Goal: Task Accomplishment & Management: Complete application form

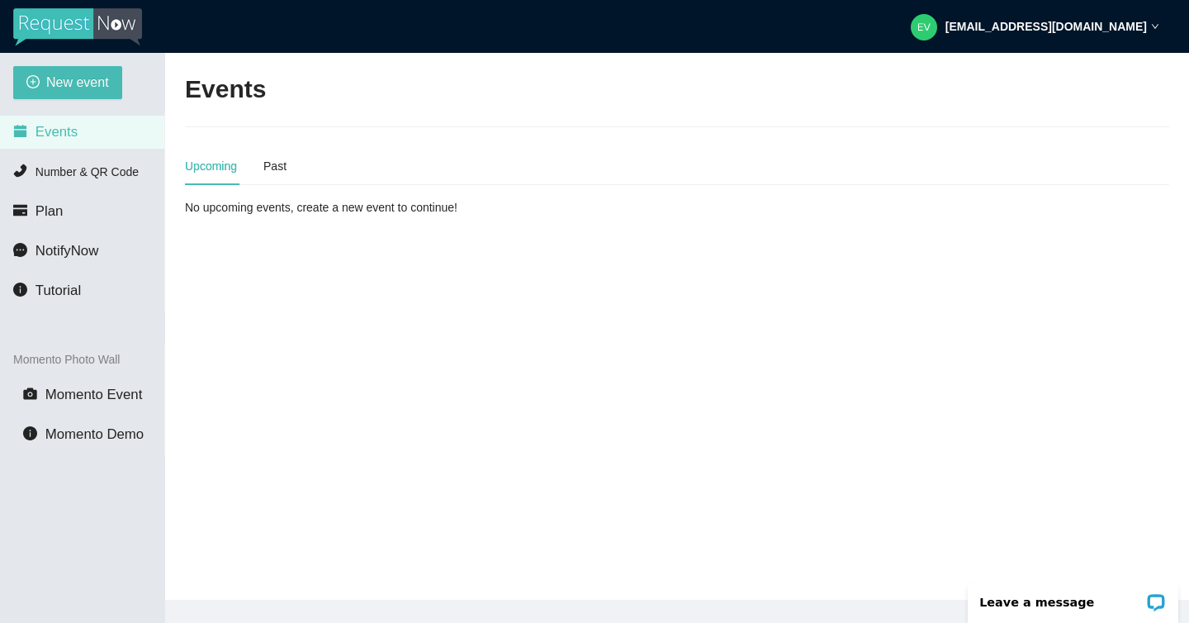
scroll to position [53, 0]
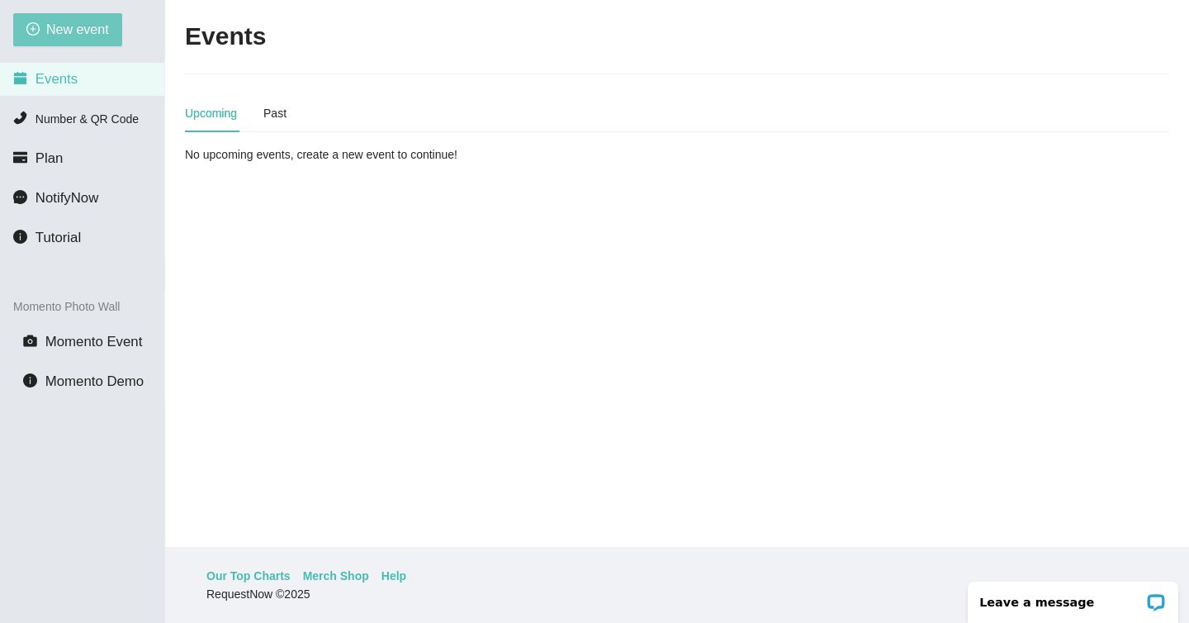
click at [94, 33] on span "New event" at bounding box center [77, 29] width 63 height 21
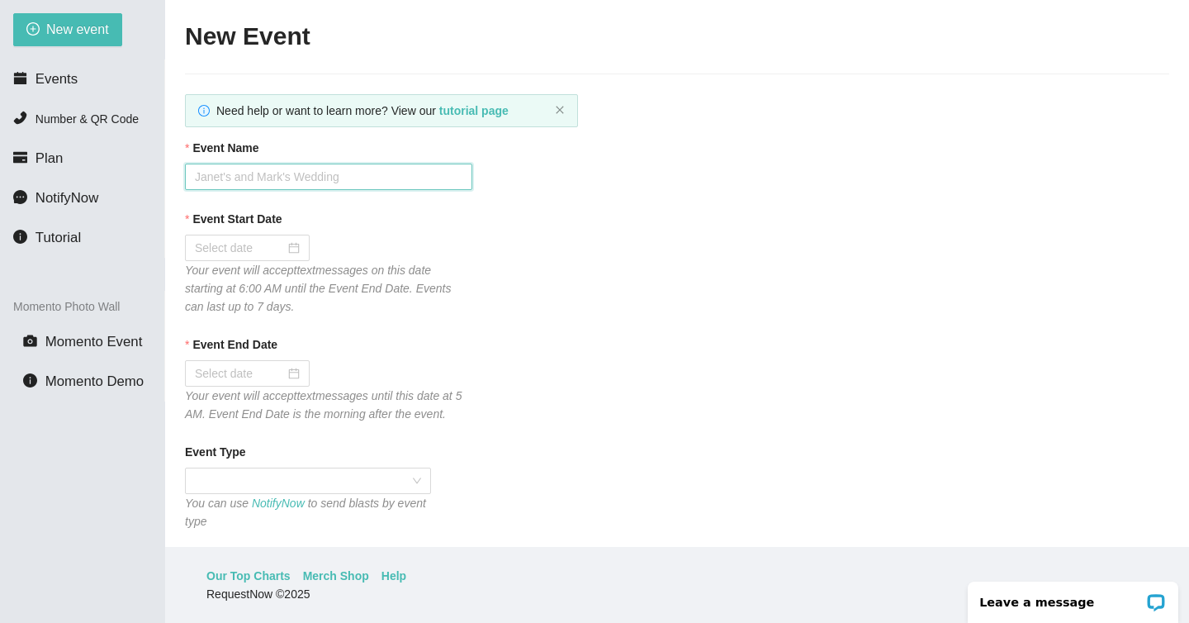
click at [330, 185] on input "Event Name" at bounding box center [328, 177] width 287 height 26
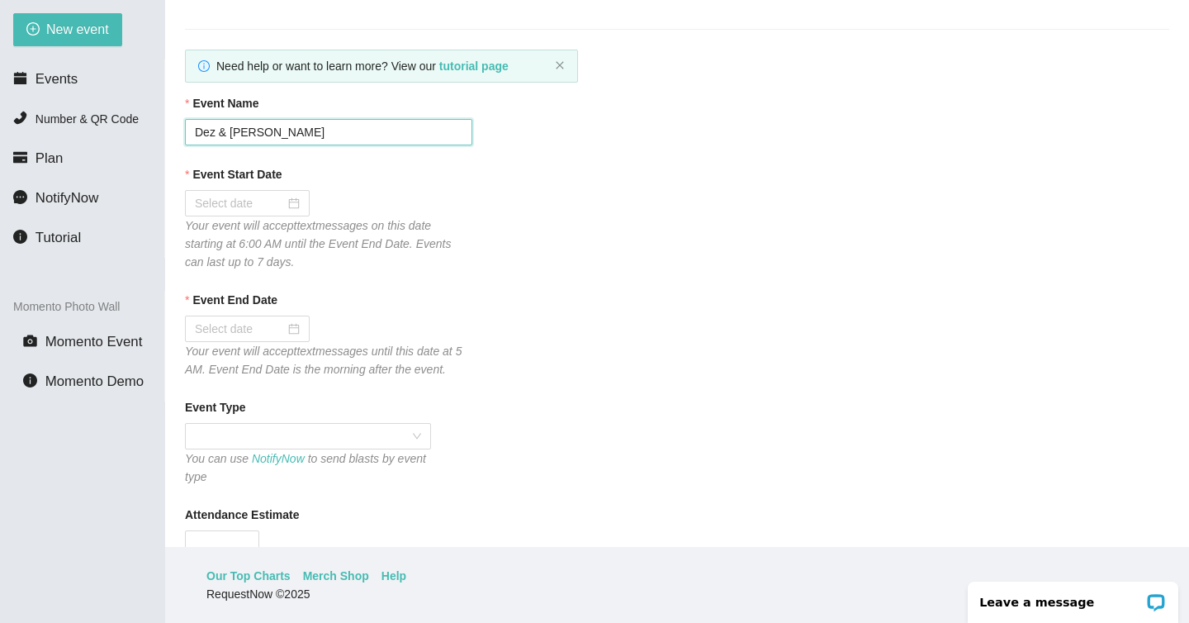
scroll to position [45, 0]
type input "Dez & [PERSON_NAME]"
click at [244, 202] on input "Event Start Date" at bounding box center [240, 202] width 90 height 18
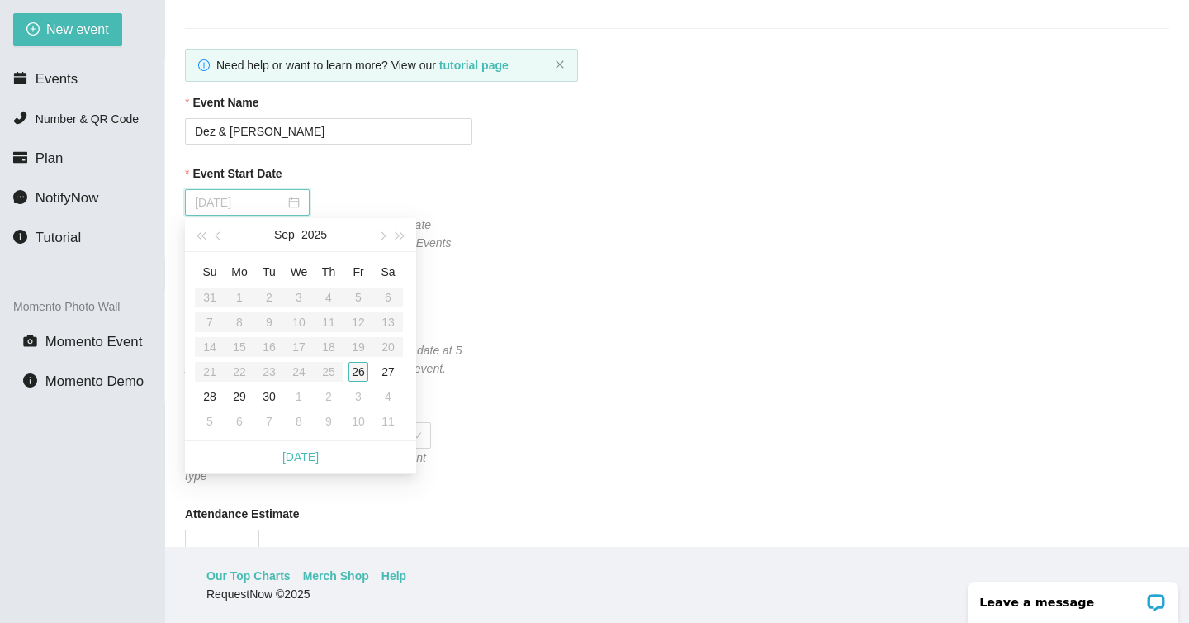
type input "[DATE]"
click at [359, 370] on div "26" at bounding box center [359, 372] width 20 height 20
type input "[DATE]"
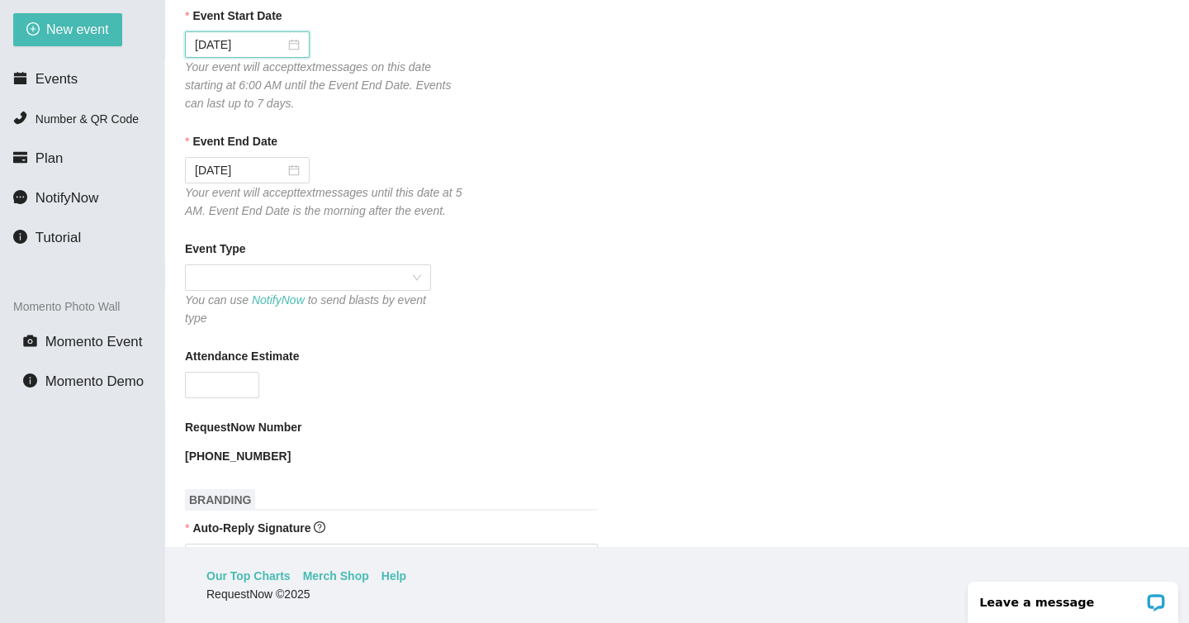
scroll to position [274, 0]
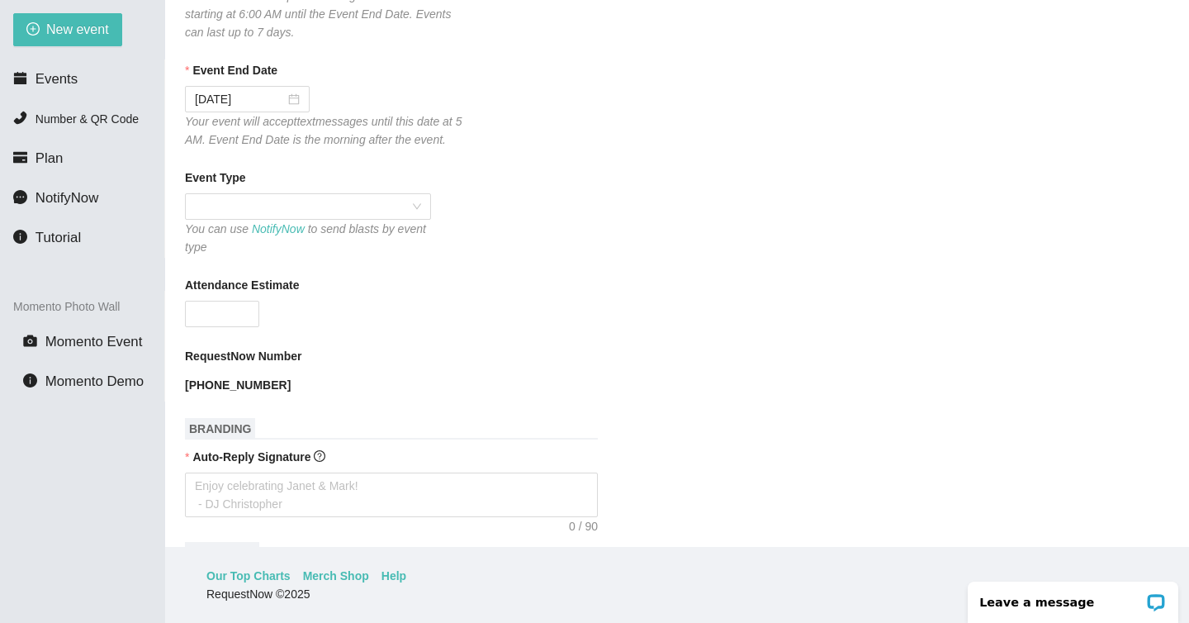
click at [282, 216] on span at bounding box center [308, 206] width 226 height 25
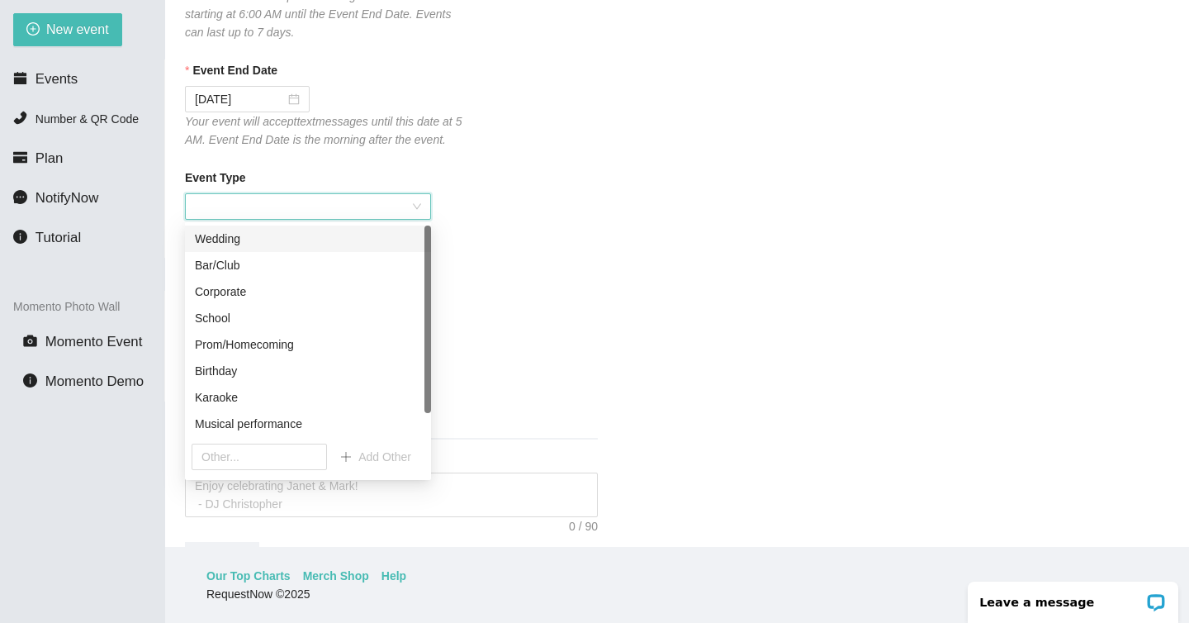
click at [277, 241] on div "Wedding" at bounding box center [308, 239] width 226 height 18
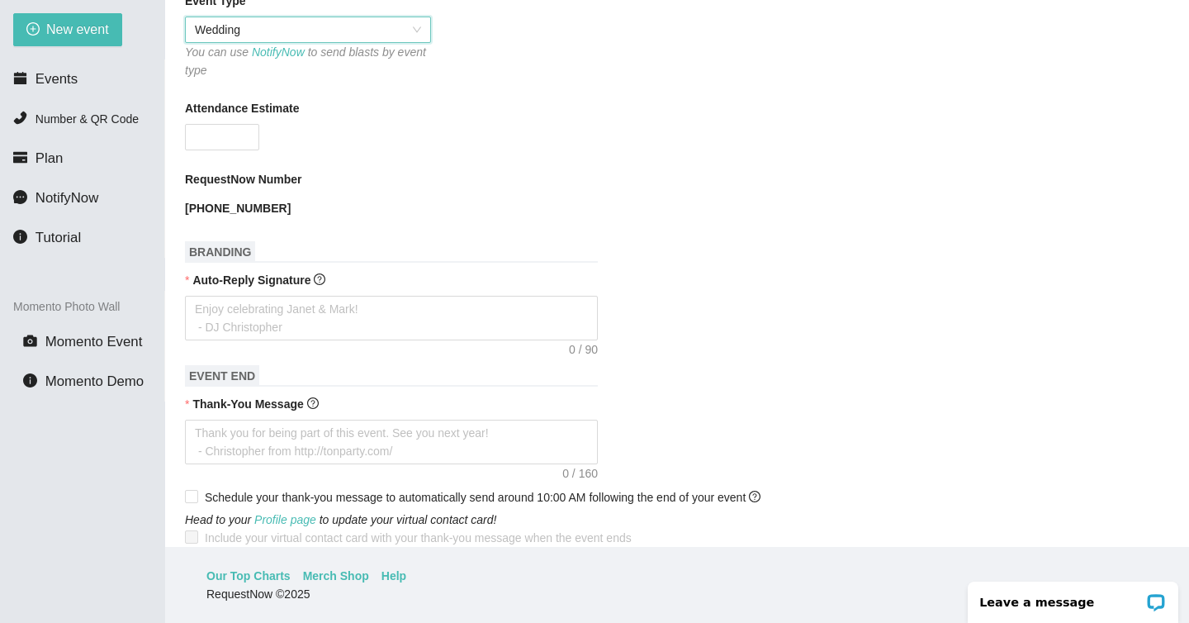
scroll to position [452, 0]
click at [338, 315] on textarea "Auto-Reply Signature" at bounding box center [391, 317] width 413 height 45
type textarea "Tha"
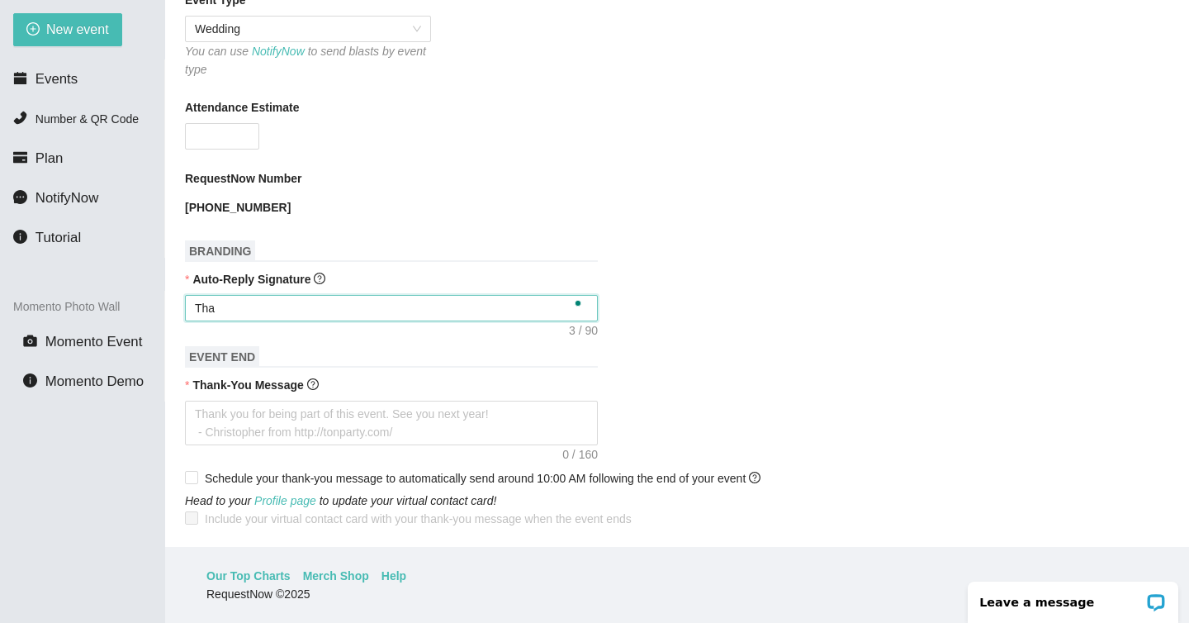
type textarea "Than"
type textarea "Thank"
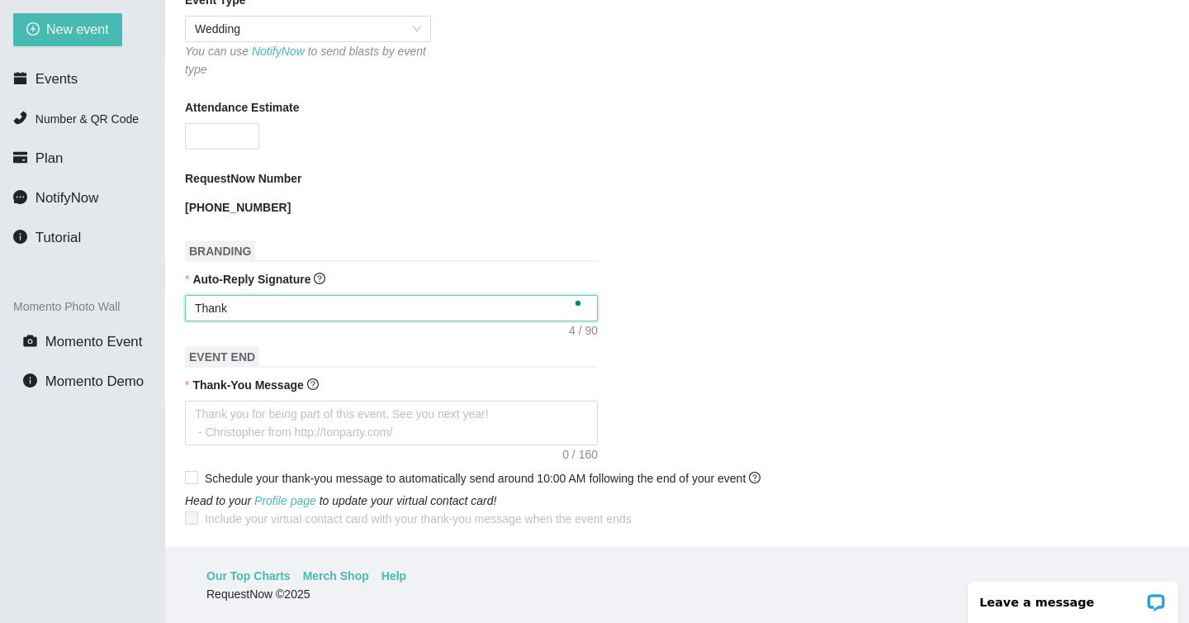
type textarea "Thank y"
type textarea "Thank yo"
type textarea "Thank you"
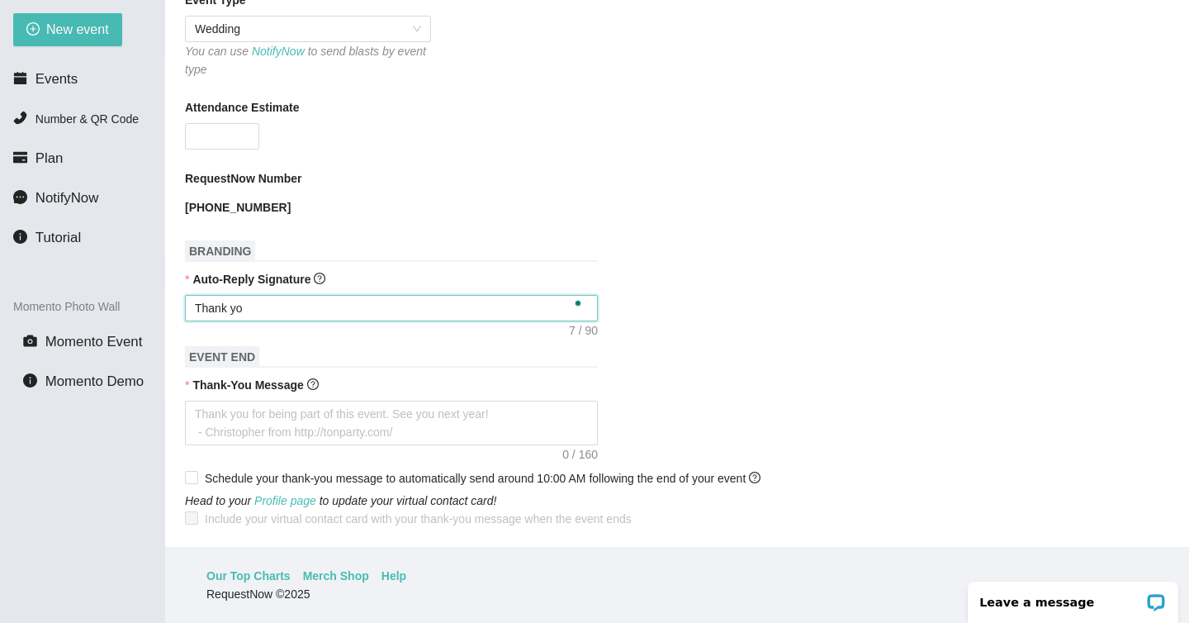
type textarea "Thank you"
type textarea "Thank you f"
type textarea "Thank you for re"
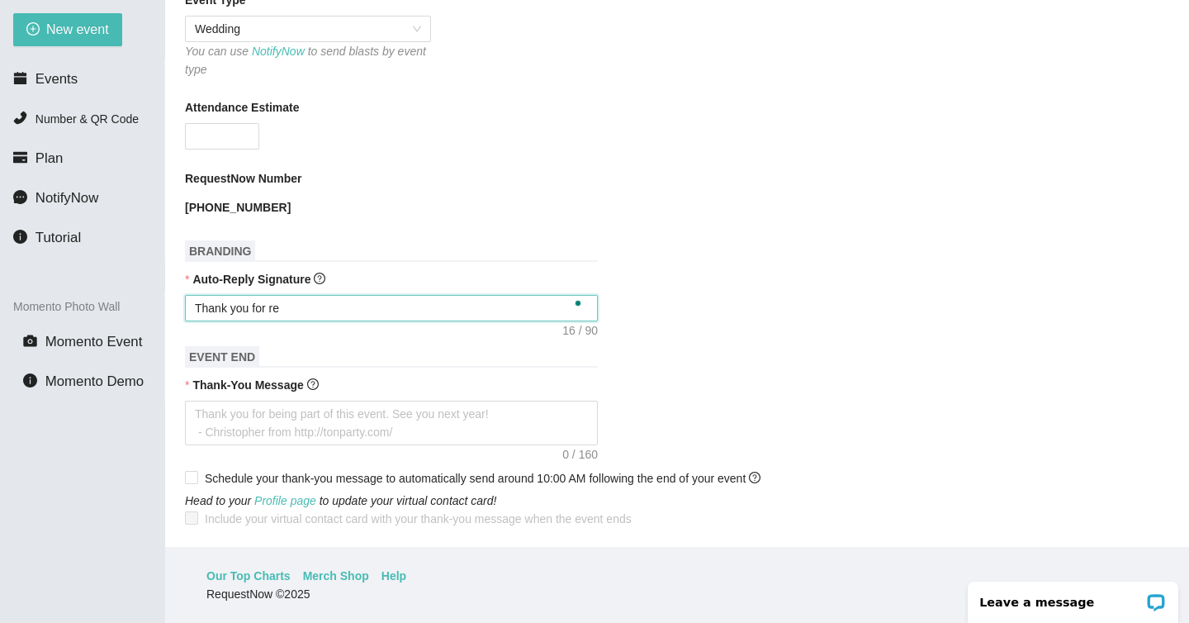
type textarea "Thank you for req"
type textarea "Thank you for requ"
type textarea "Thank you for reque"
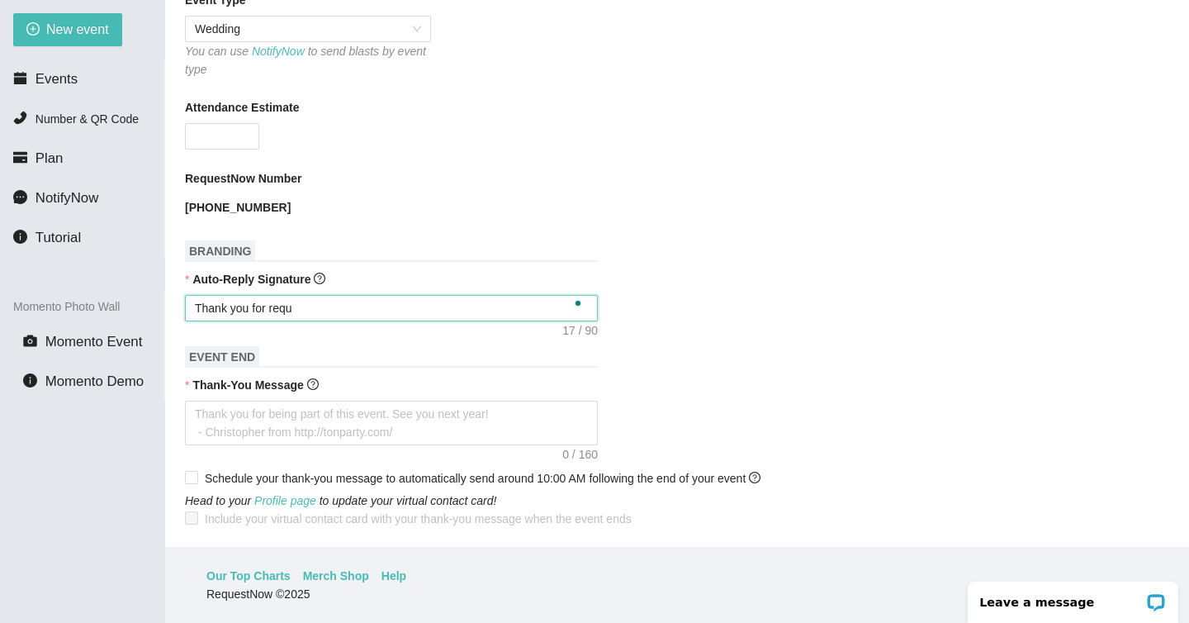
type textarea "Thank you for reque"
type textarea "Thank you for reques"
type textarea "Thank you for request"
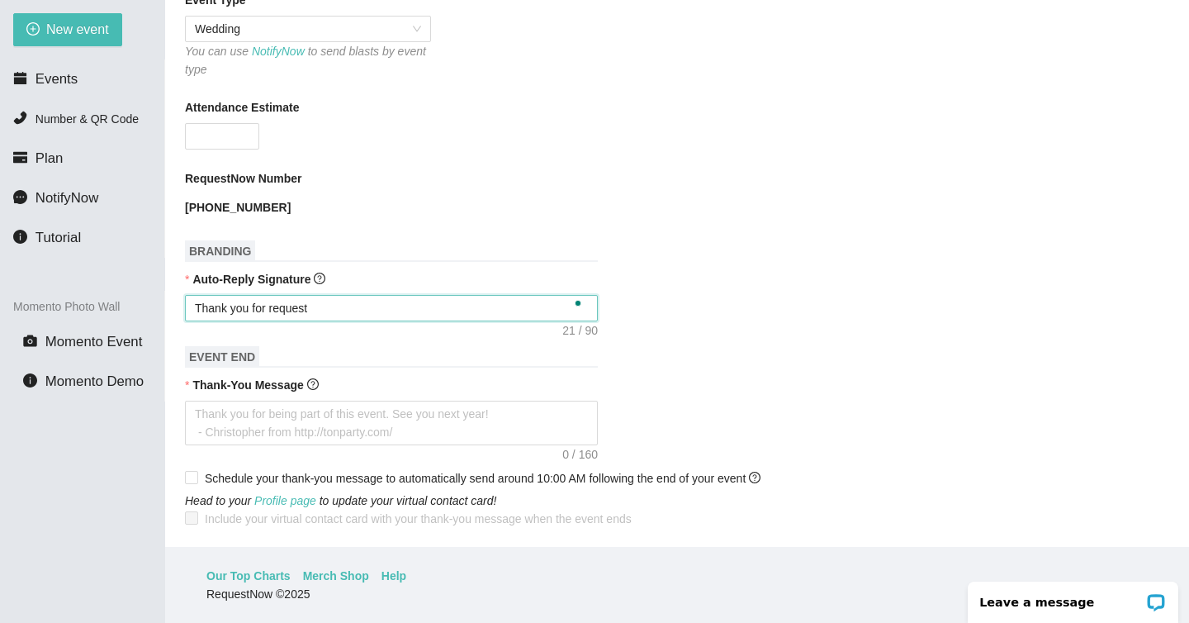
type textarea "Thank you for requesti"
type textarea "Thank you for requestin"
type textarea "Thank you for requesting"
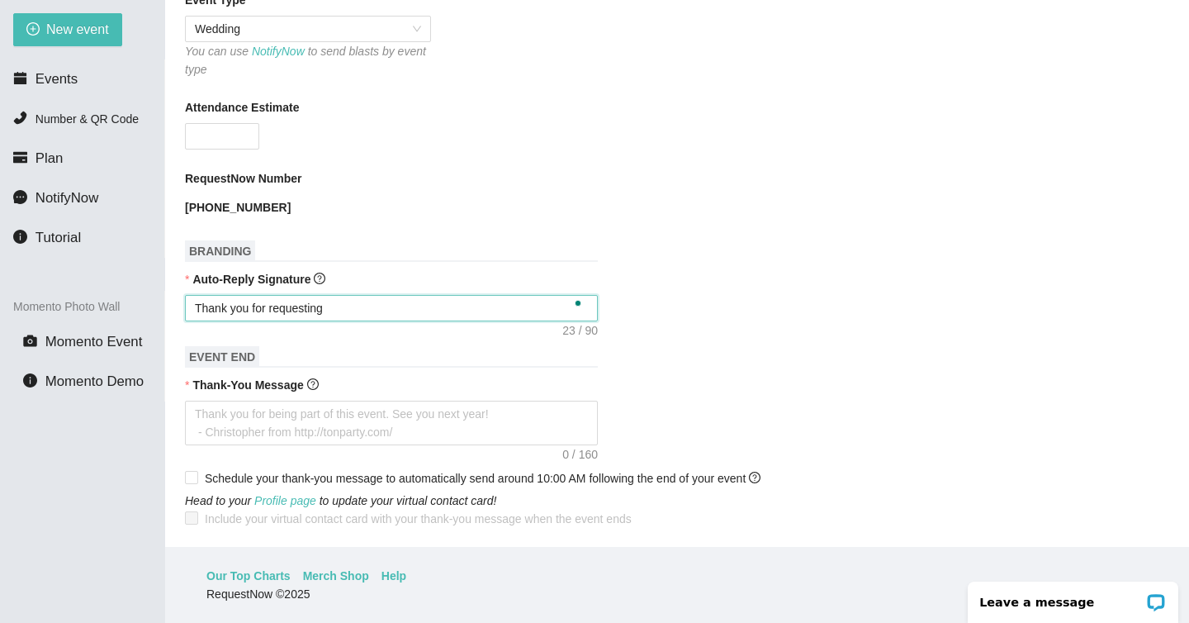
type textarea "Thank you for requesting"
type textarea "Thank you for requesting a"
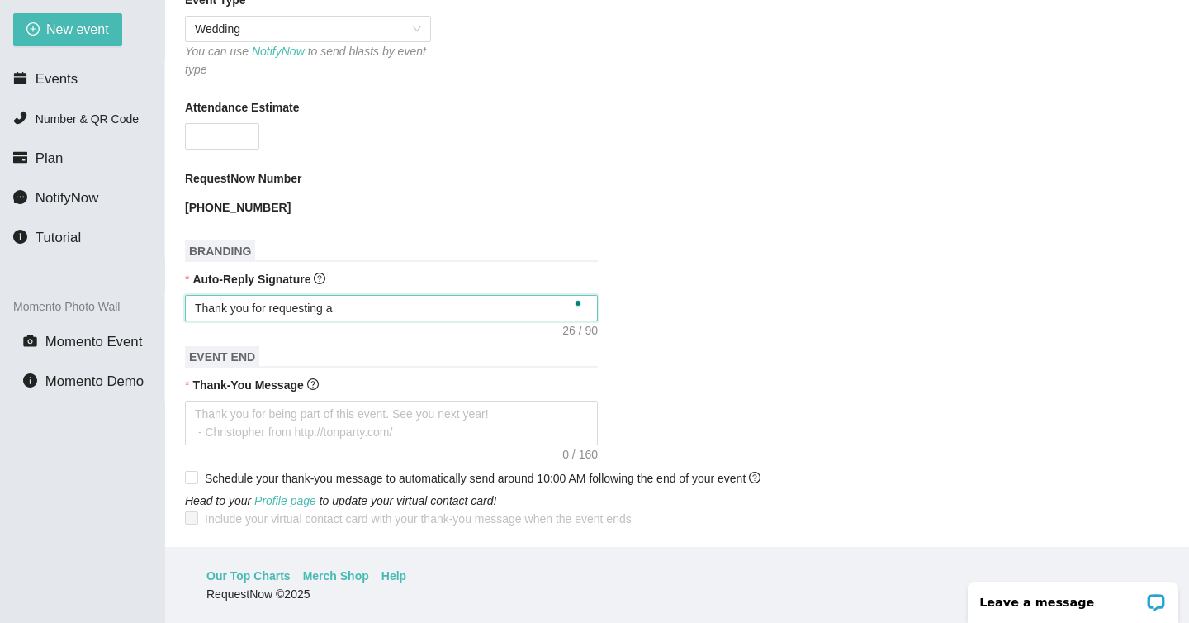
type textarea "Thank you for requesting a o"
type textarea "Thank you for requesting a os"
type textarea "Thank you for requesting a o"
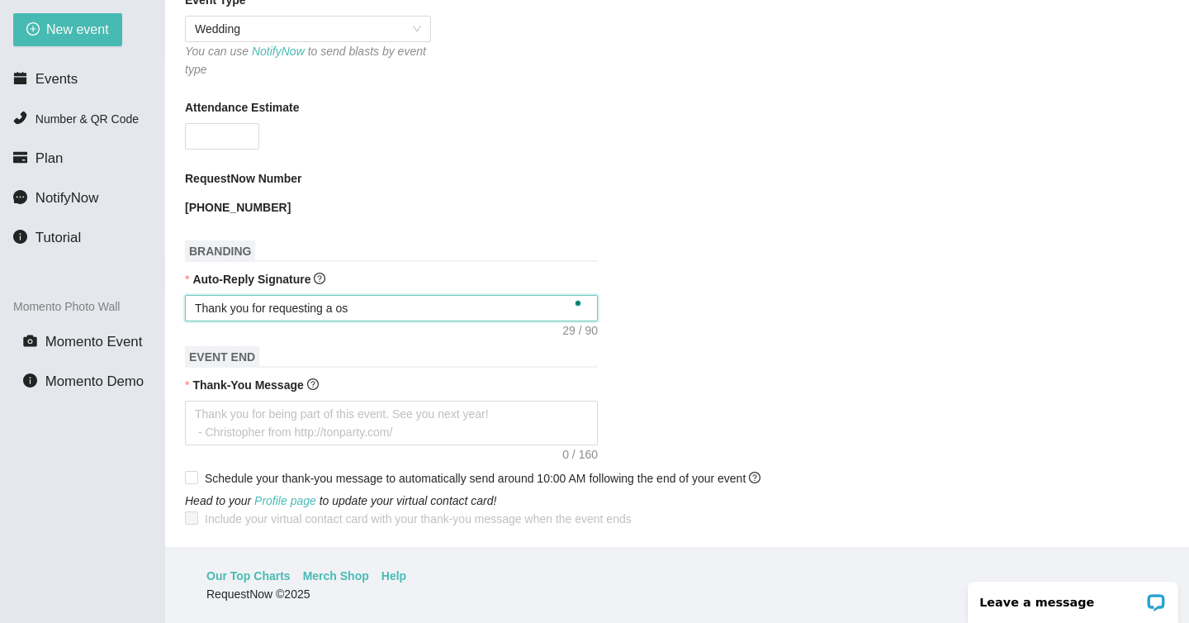
type textarea "Thank you for requesting a o"
type textarea "Thank you for requesting a"
type textarea "Thank you for requesting a s"
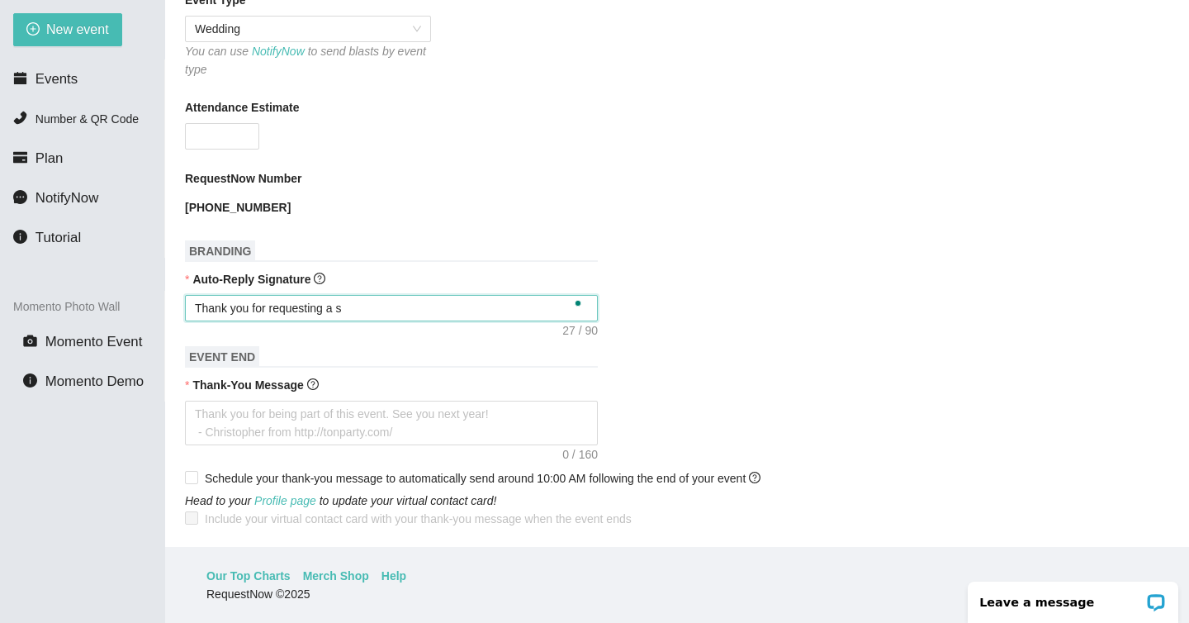
type textarea "Thank you for requesting a so"
type textarea "Thank you for requesting a son"
type textarea "Thank you for requesting a song"
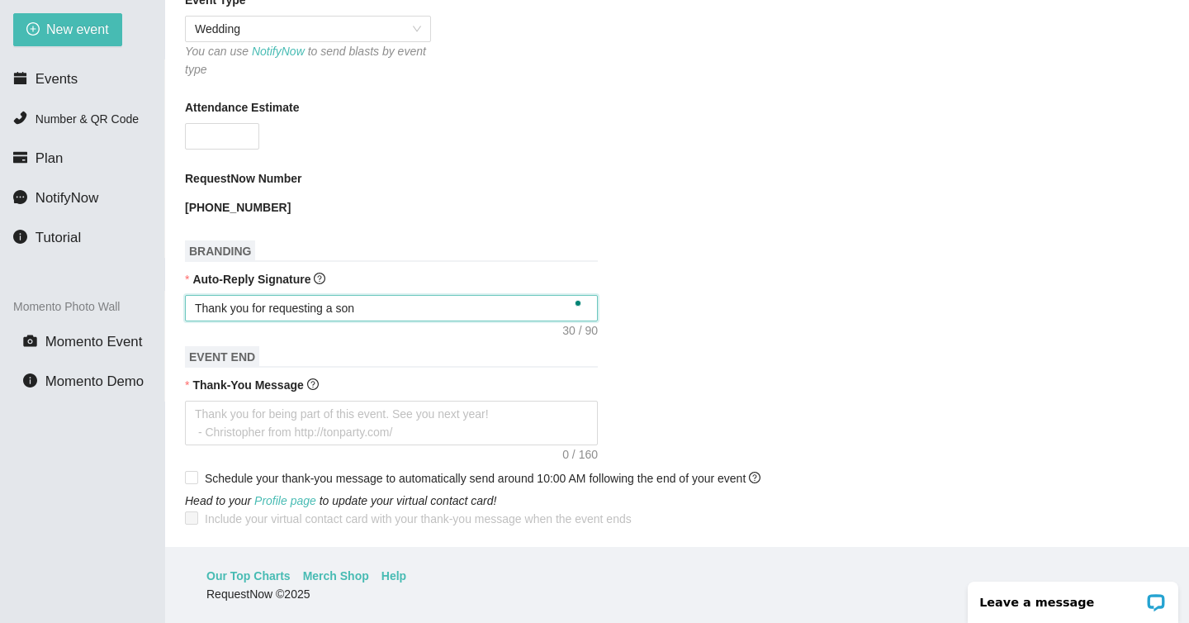
type textarea "Thank you for requesting a song"
type textarea "Thank you for requesting a song!"
type textarea "Thank you for requesting a song! I"
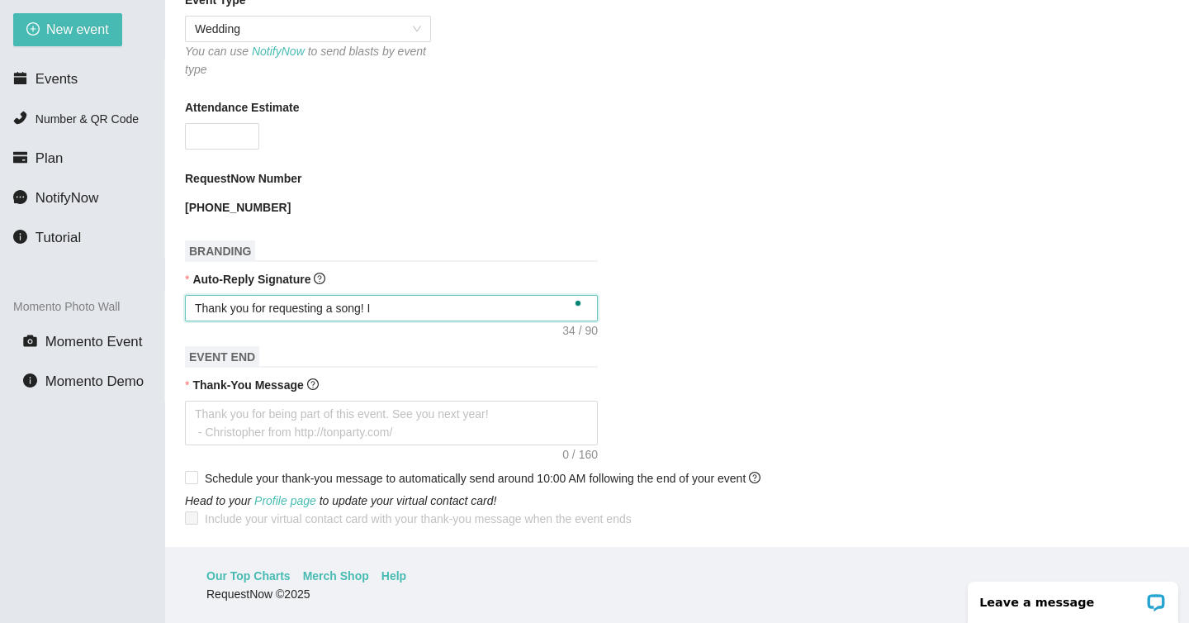
type textarea "Thank you for requesting a song! I"
type textarea "Thank you for requesting a song! I w"
type textarea "Thank you for requesting a song! I wi"
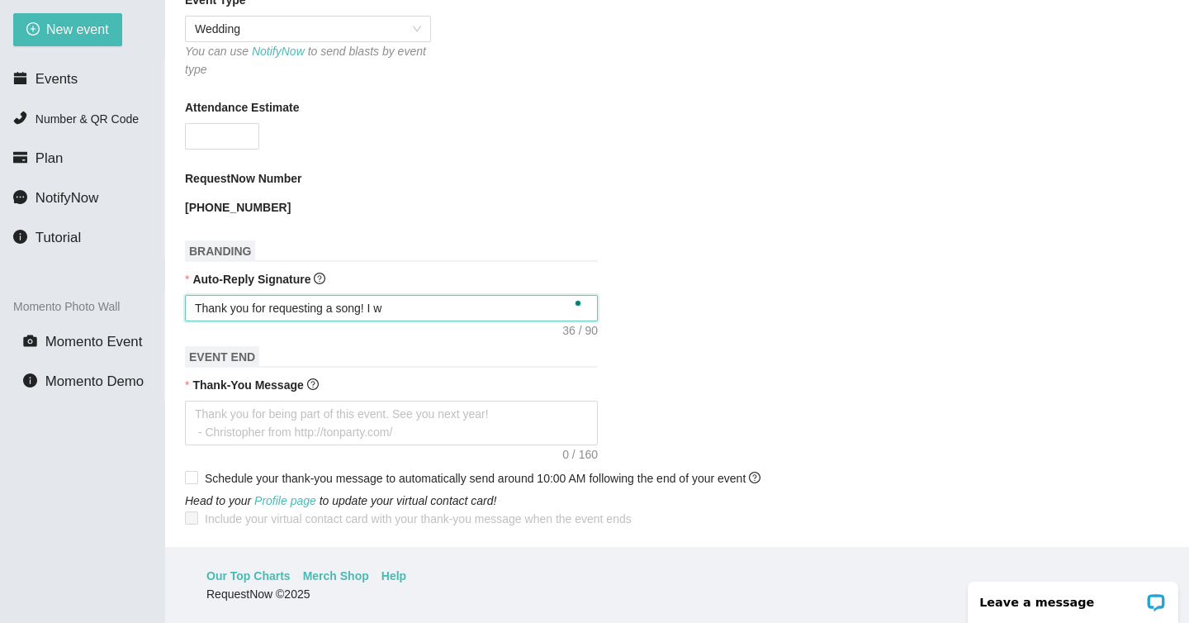
type textarea "Thank you for requesting a song! I wi"
type textarea "Thank you for requesting a song! I wil"
type textarea "Thank you for requesting a song! I will"
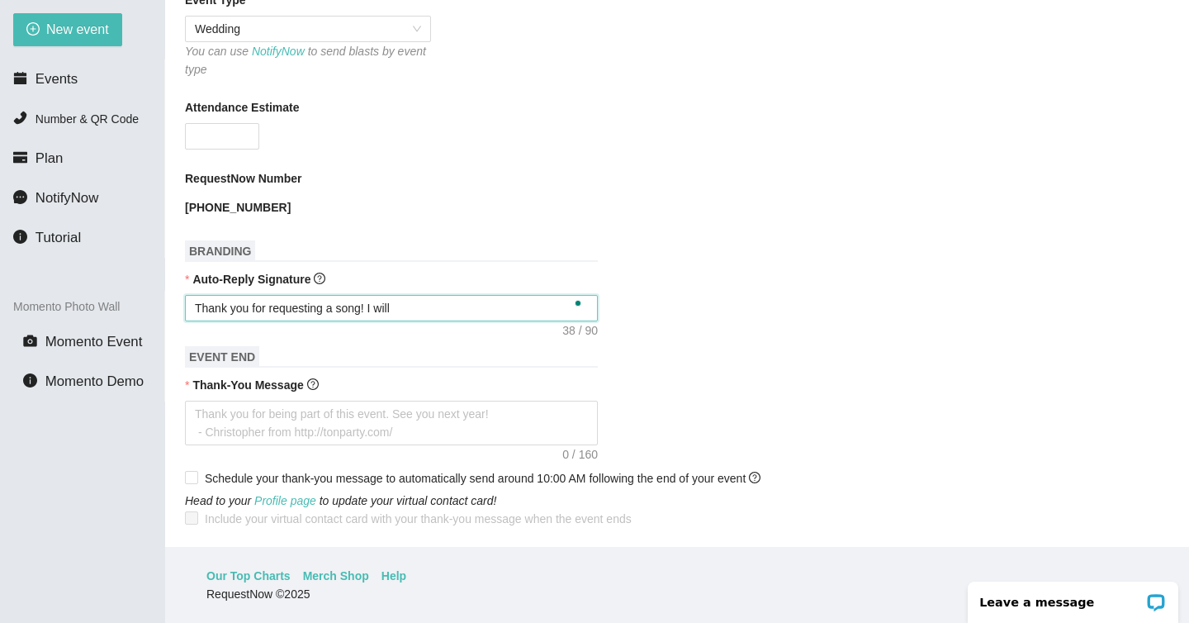
type textarea "Thank you for requesting a song! I will"
type textarea "Thank you for requesting a song! I will d"
type textarea "Thank you for requesting a song! I will do"
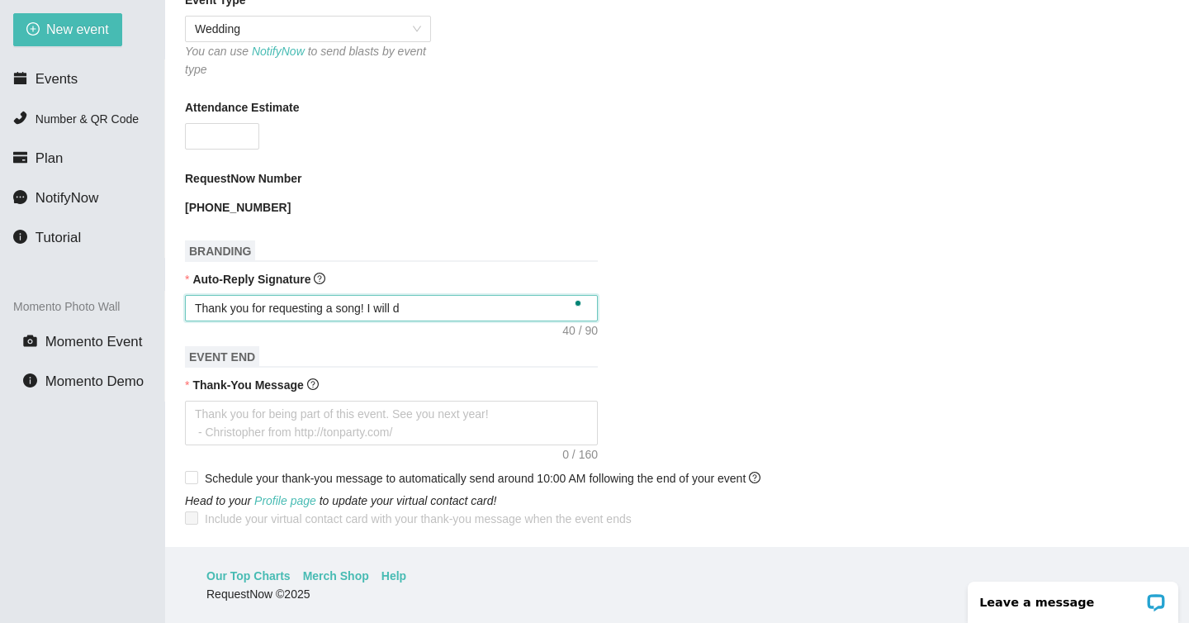
type textarea "Thank you for requesting a song! I will do"
type textarea "Thank you for requesting a song! I will do m"
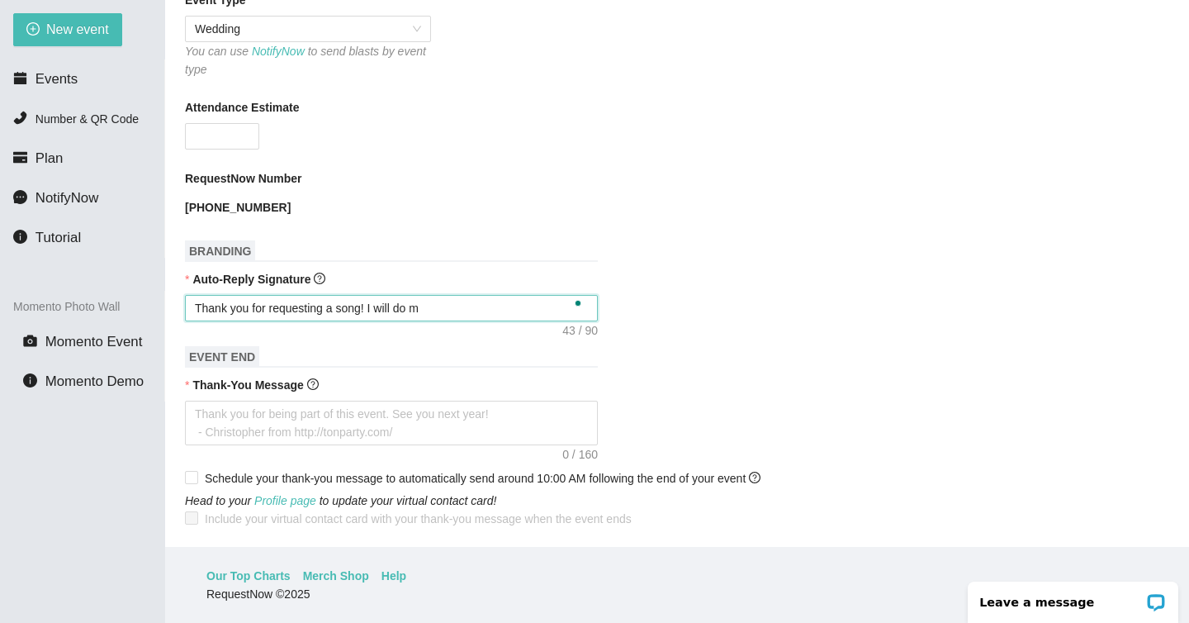
type textarea "Thank you for requesting a song! I will do my"
type textarea "Thank you for requesting a song! I will do my b"
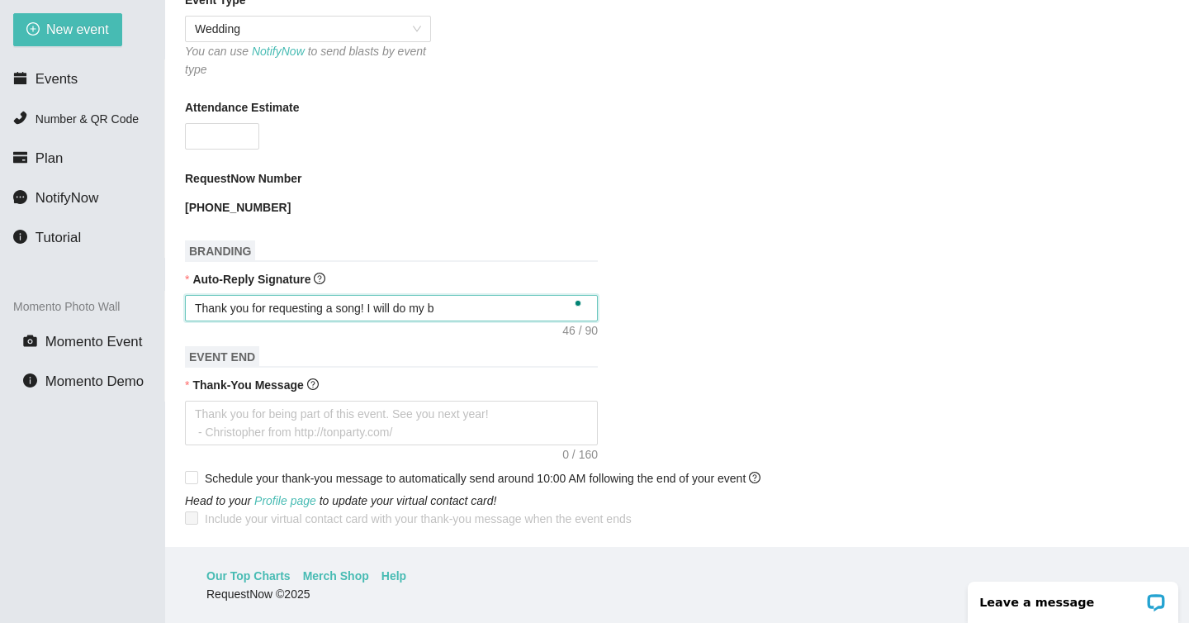
type textarea "Thank you for requesting a song! I will do my be"
type textarea "Thank you for requesting a song! I will do my bes"
type textarea "Thank you for requesting a song! I will do my best"
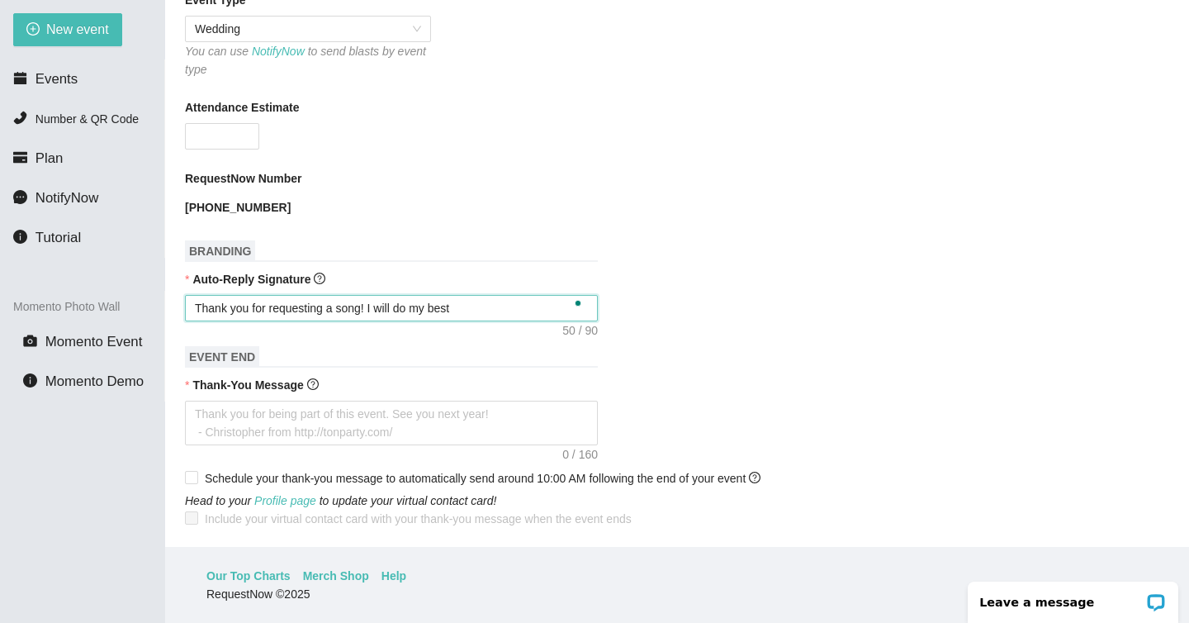
type textarea "Thank you for requesting a song! I will do my best"
type textarea "Thank you for requesting a song! I will do my best t"
type textarea "Thank you for requesting a song! I will do my best to"
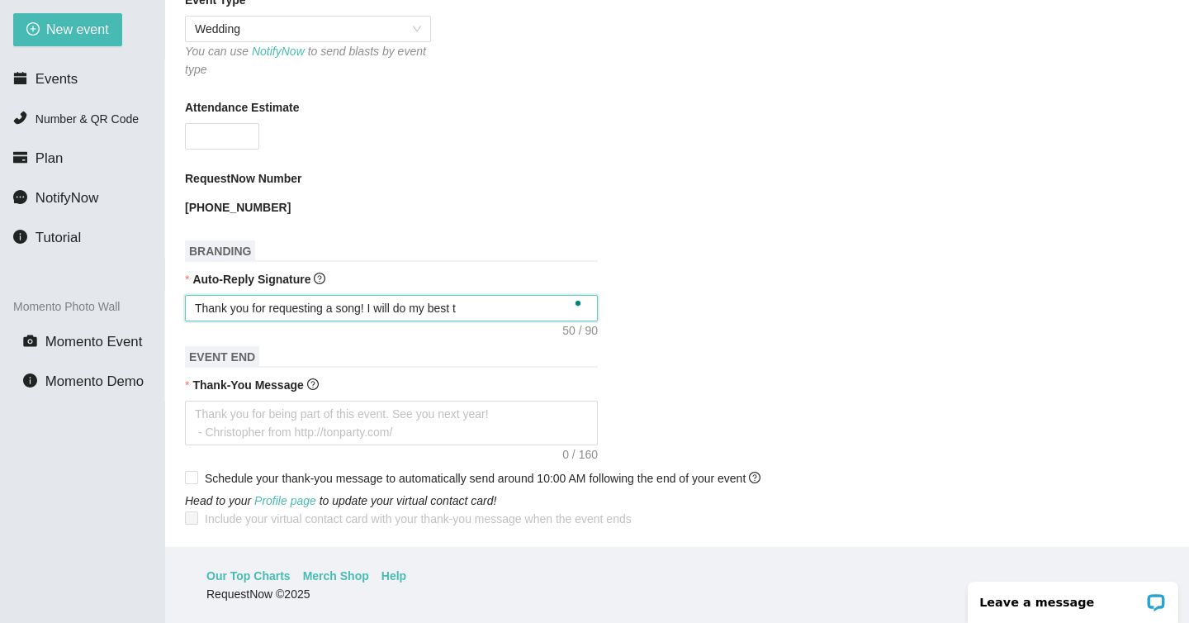
type textarea "Thank you for requesting a song! I will do my best to"
type textarea "Thank you for requesting a song! I will do my best to f"
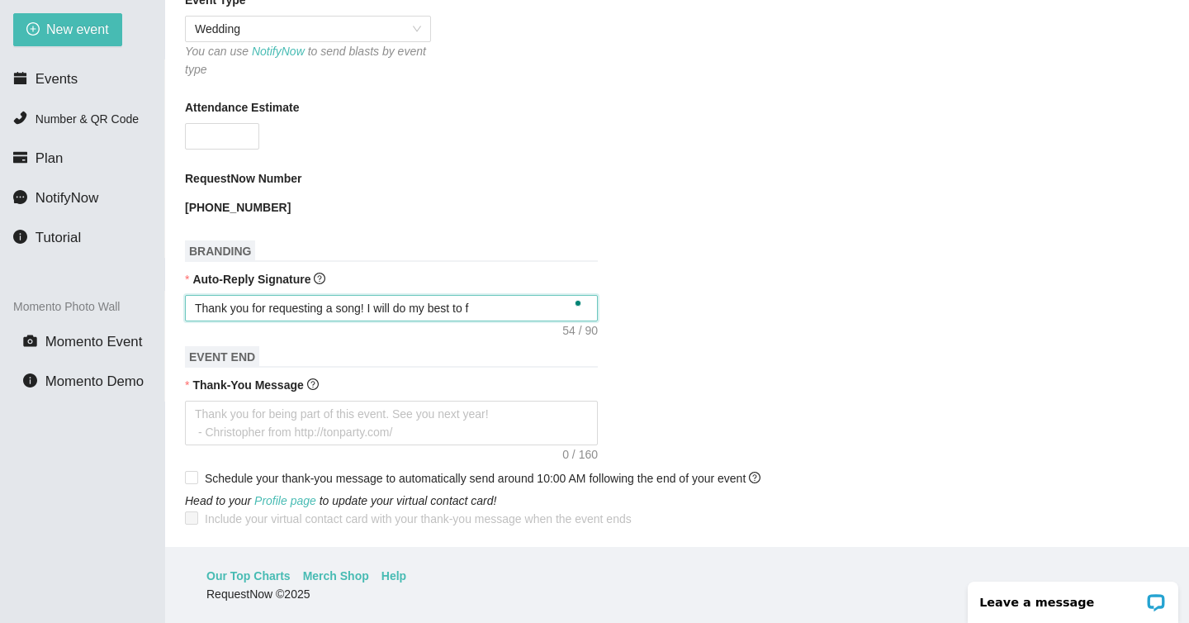
type textarea "Thank you for requesting a song! I will do my best to fi"
type textarea "Thank you for requesting a song! I will do my best to fit"
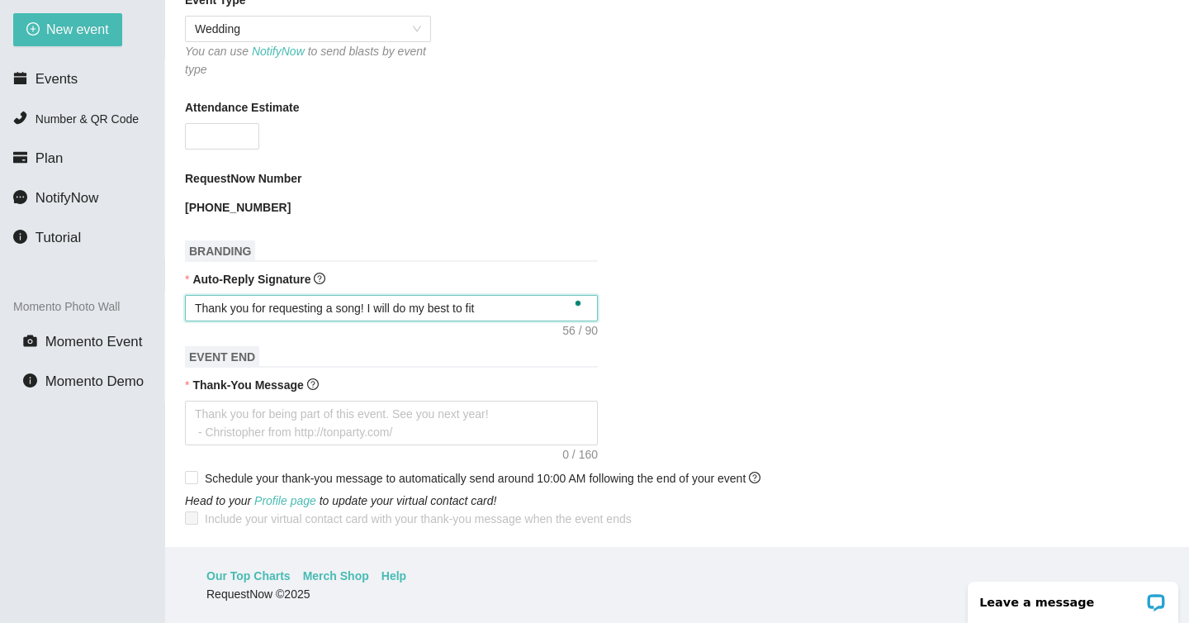
type textarea "Thank you for requesting a song! I will do my best to fit"
type textarea "Thank you for requesting a song! I will do my best to fit i"
type textarea "Thank you for requesting a song! I will do my best to fit it"
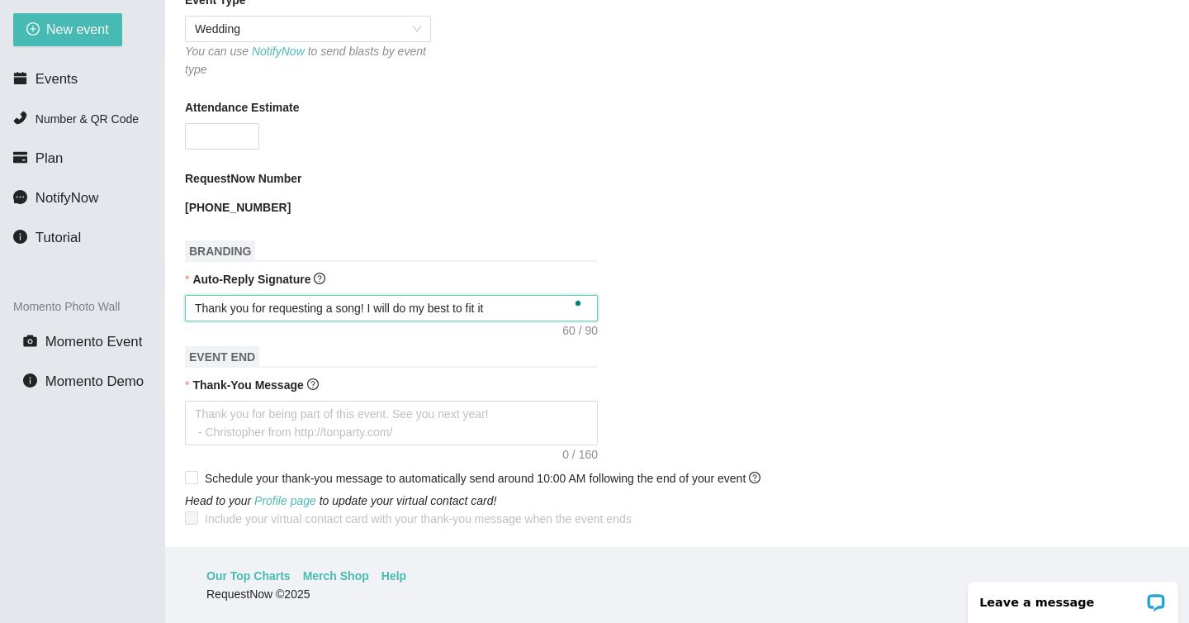
type textarea "Thank you for requesting a song! I will do my best to fit it"
type textarea "Thank you for requesting a song! I will do my best to fit it i"
type textarea "Thank you for requesting a song! I will do my best to fit it in"
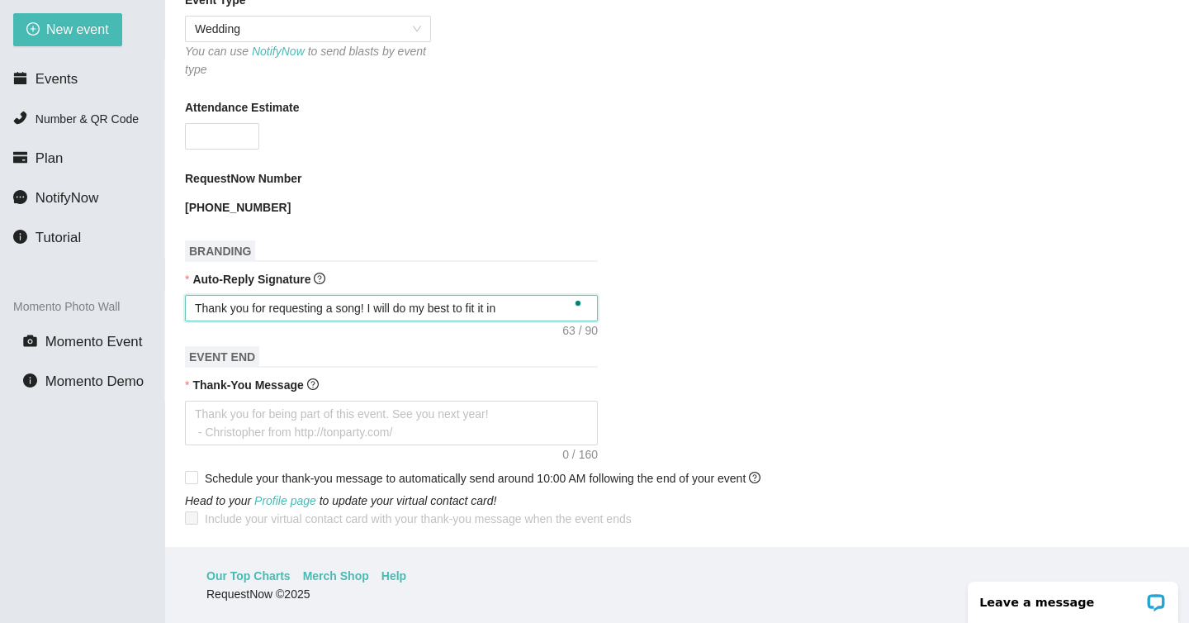
type textarea "Thank you for requesting a song! I will do my best to fit it in"
type textarea "Thank you for requesting a song! I will do my best to fit it in t"
type textarea "Thank you for requesting a song! I will do my best to fit it in th"
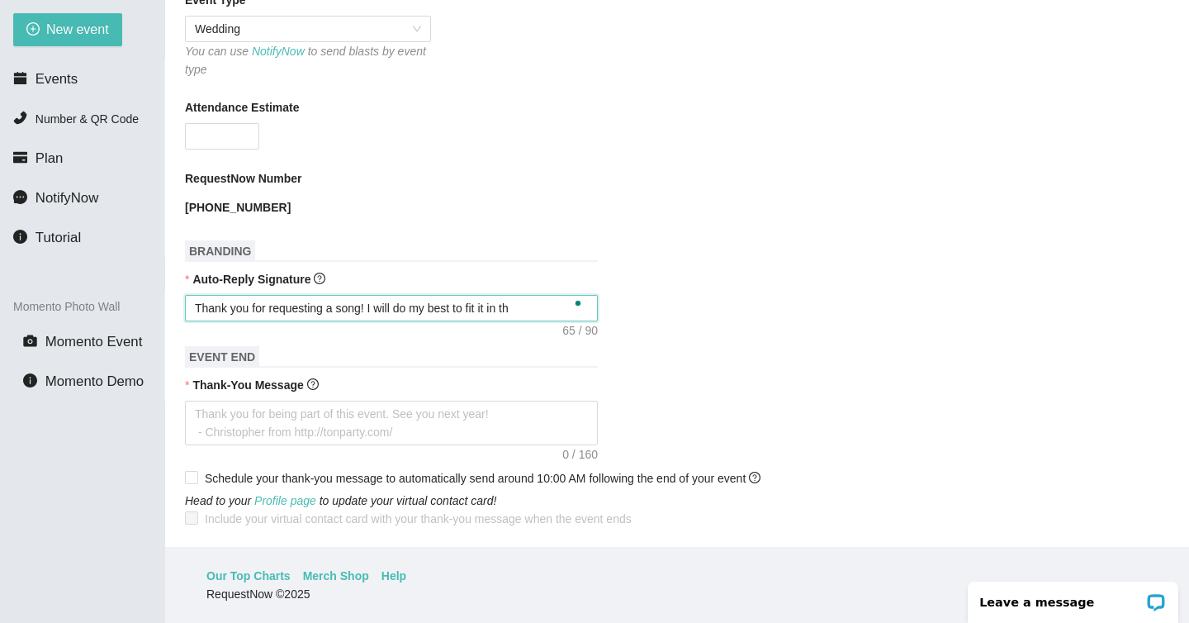
type textarea "Thank you for requesting a song! I will do my best to fit it in the"
type textarea "Thank you for requesting a song! I will do my best to fit it in the m"
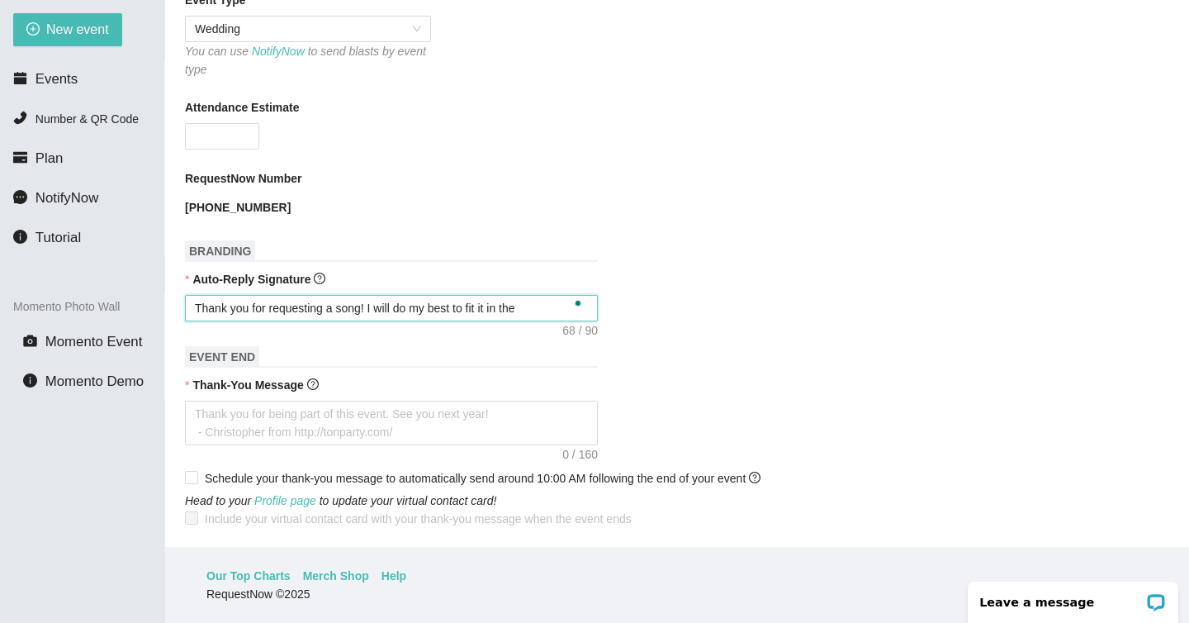
type textarea "Thank you for requesting a song! I will do my best to fit it in the m"
type textarea "Thank you for requesting a song! I will do my best to fit it in the mi"
type textarea "Thank you for requesting a song! I will do my best to fit it in the mix"
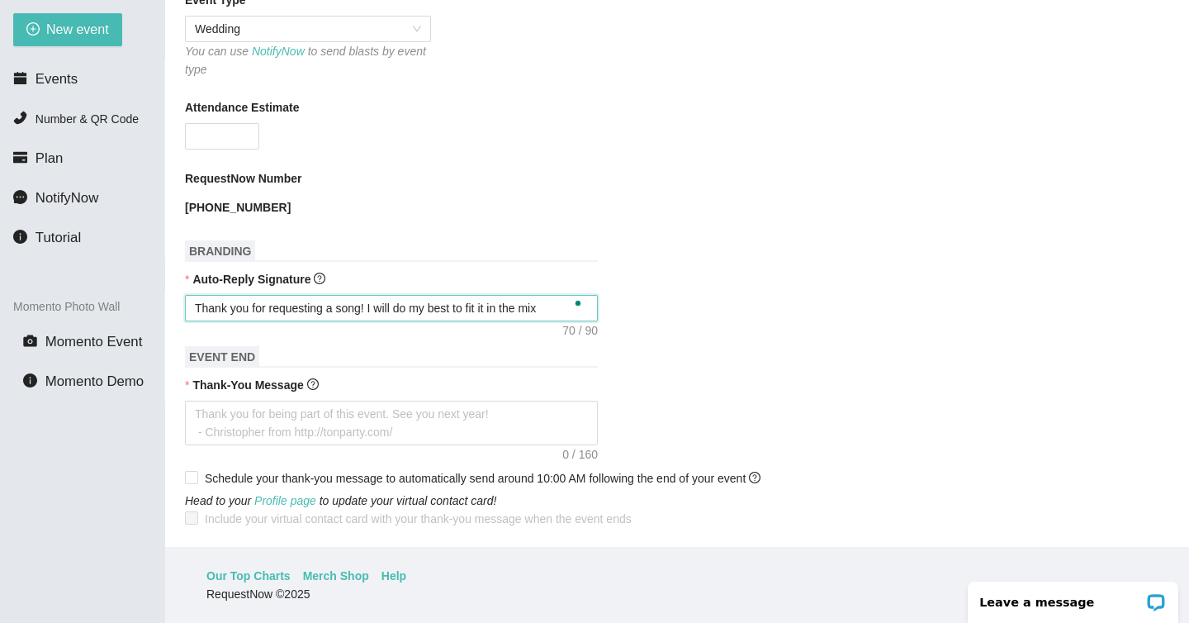
type textarea "Thank you for requesting a song! I will do my best to fit it in the mix"
type textarea "Thank you for requesting a song! I will do my best to fit it in the mix s"
type textarea "Thank you for requesting a song! I will do my best to fit it in the mix so"
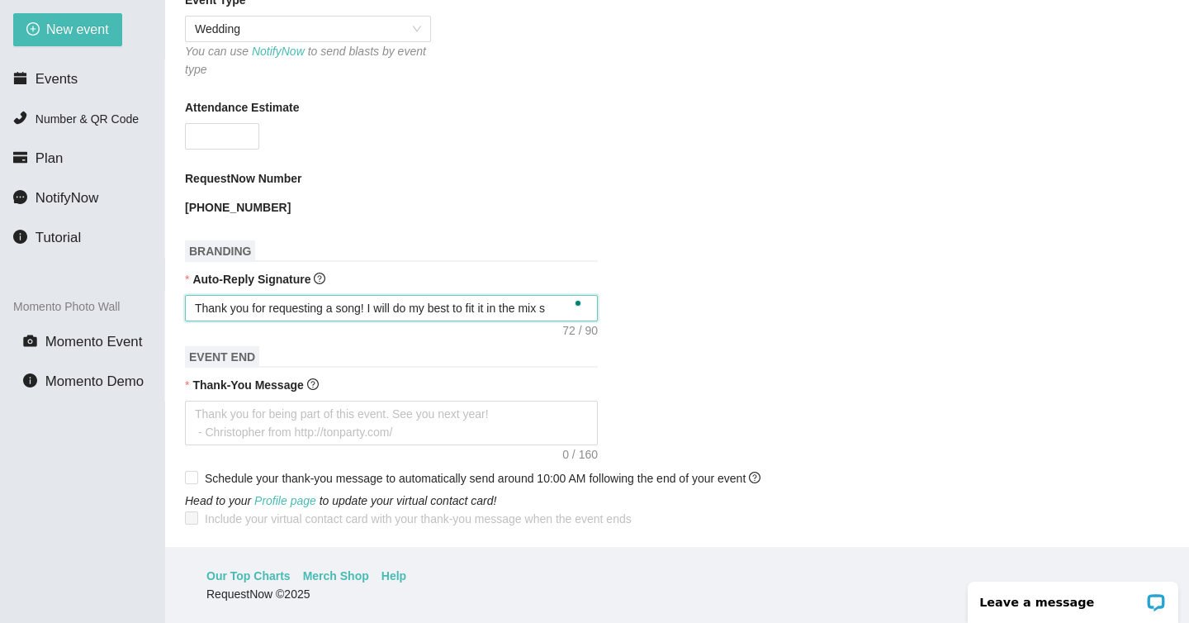
type textarea "Thank you for requesting a song! I will do my best to fit it in the mix so"
type textarea "Thank you for requesting a song! I will do my best to fit it in the mix soo"
type textarea "Thank you for requesting a song! I will do my best to fit it in the mix soon"
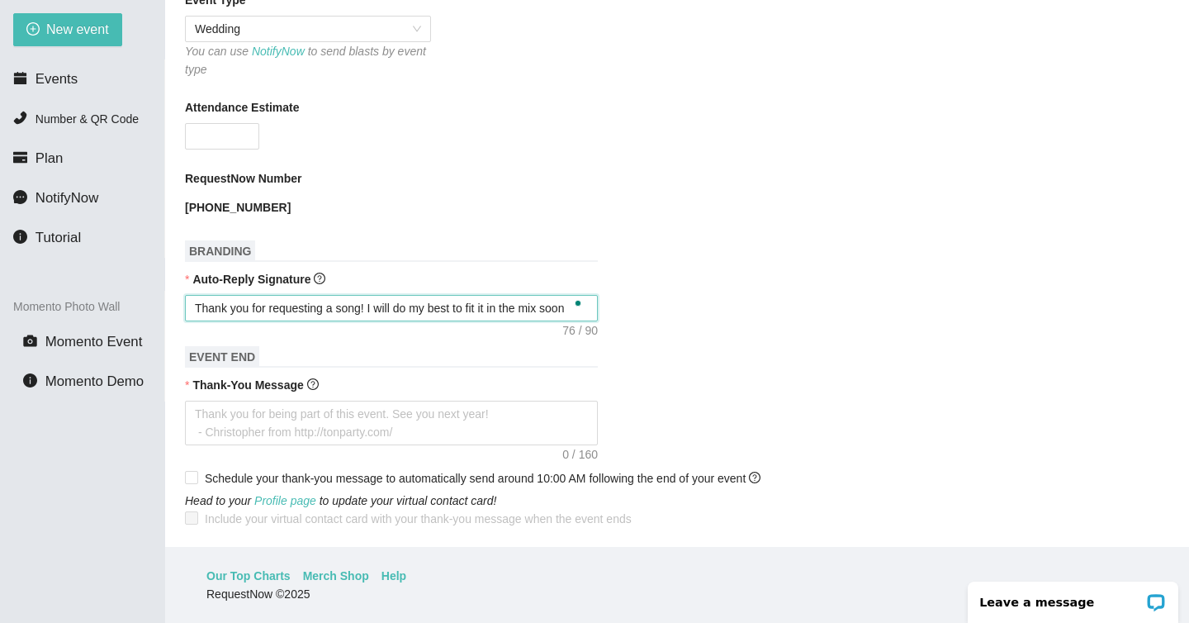
type textarea "Thank you for requesting a song! I will do my best to fit it in the mix soon!"
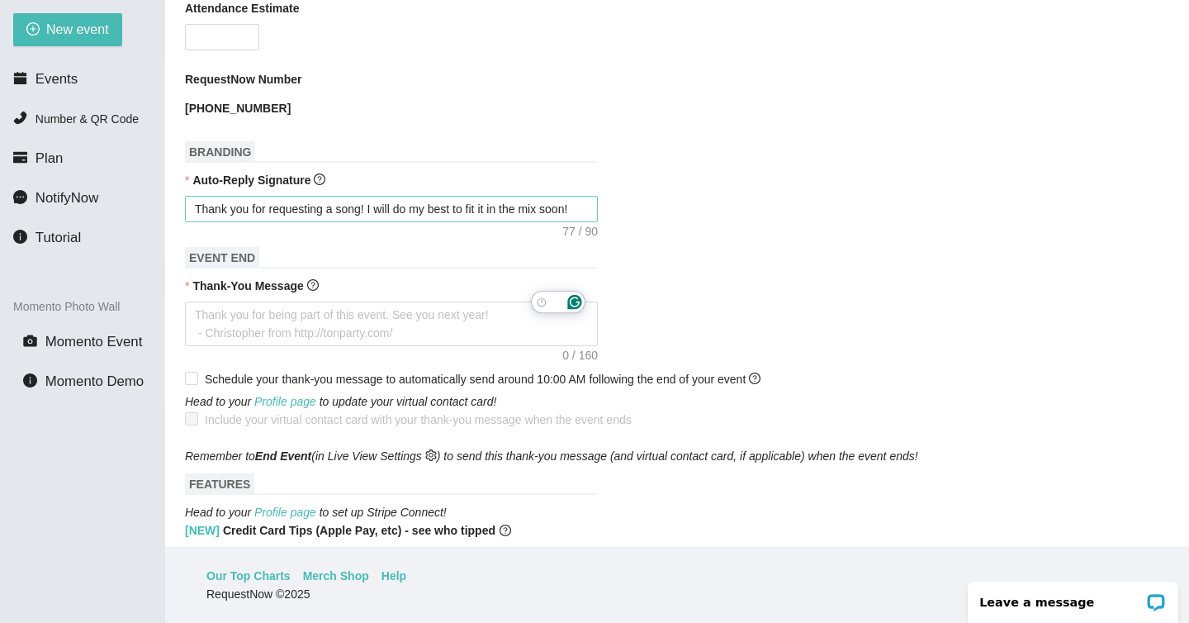
scroll to position [581, 0]
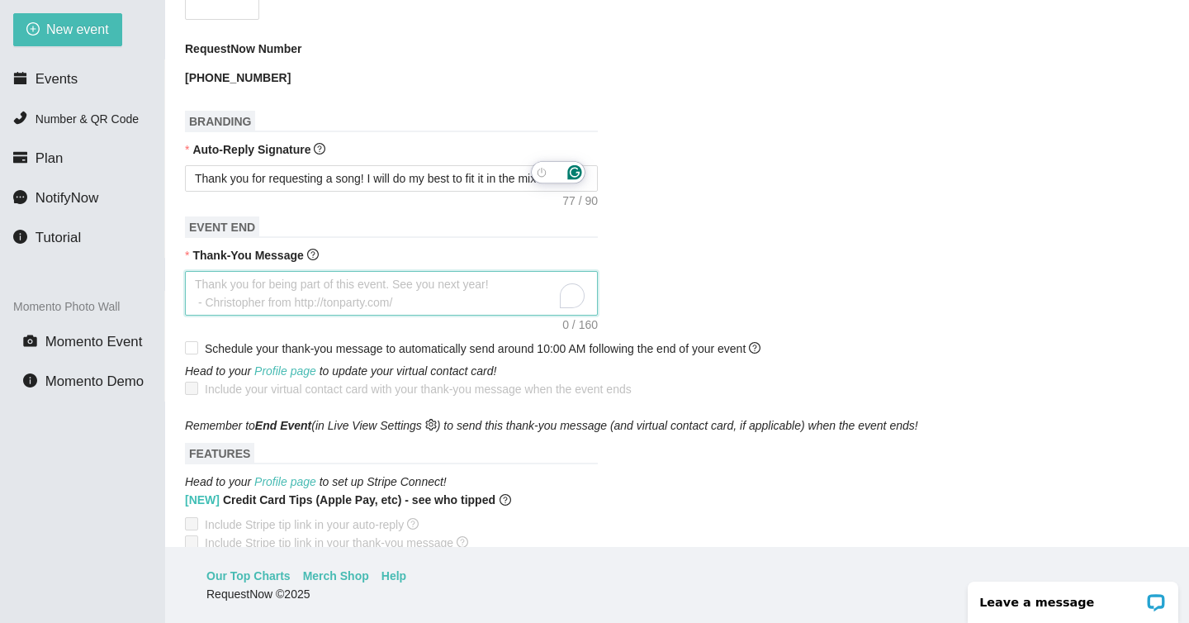
click at [273, 310] on textarea "Thank-You Message" at bounding box center [391, 293] width 413 height 45
click at [363, 294] on textarea "Thank-You Message" at bounding box center [391, 293] width 413 height 45
type textarea "T"
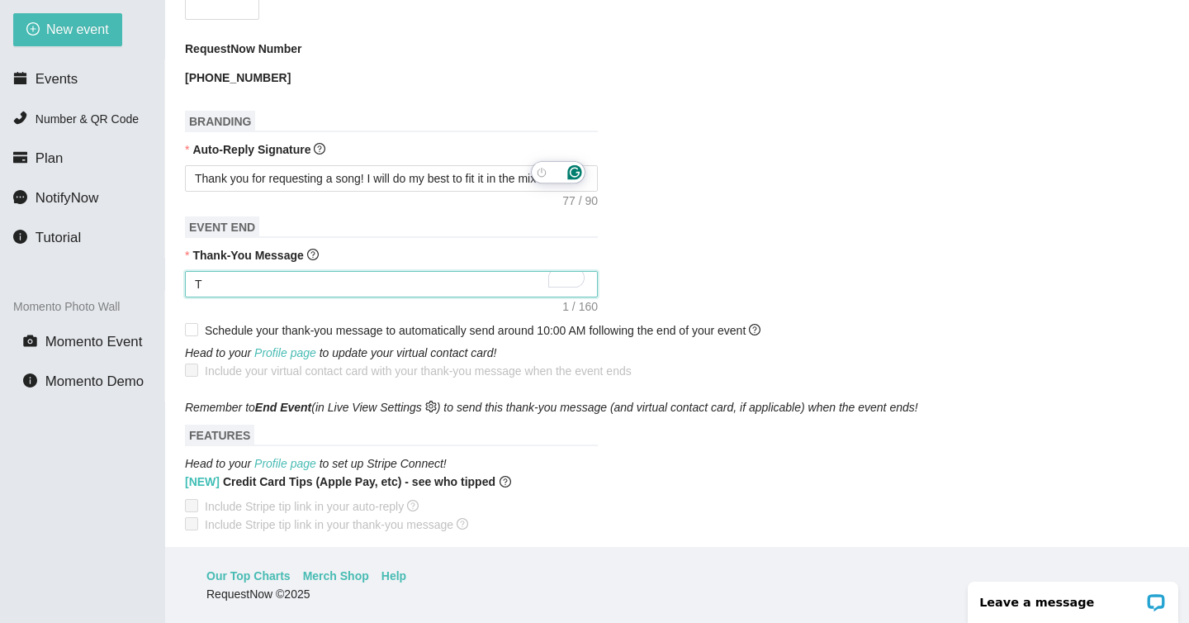
type textarea "Th"
type textarea "Tha"
type textarea "Than"
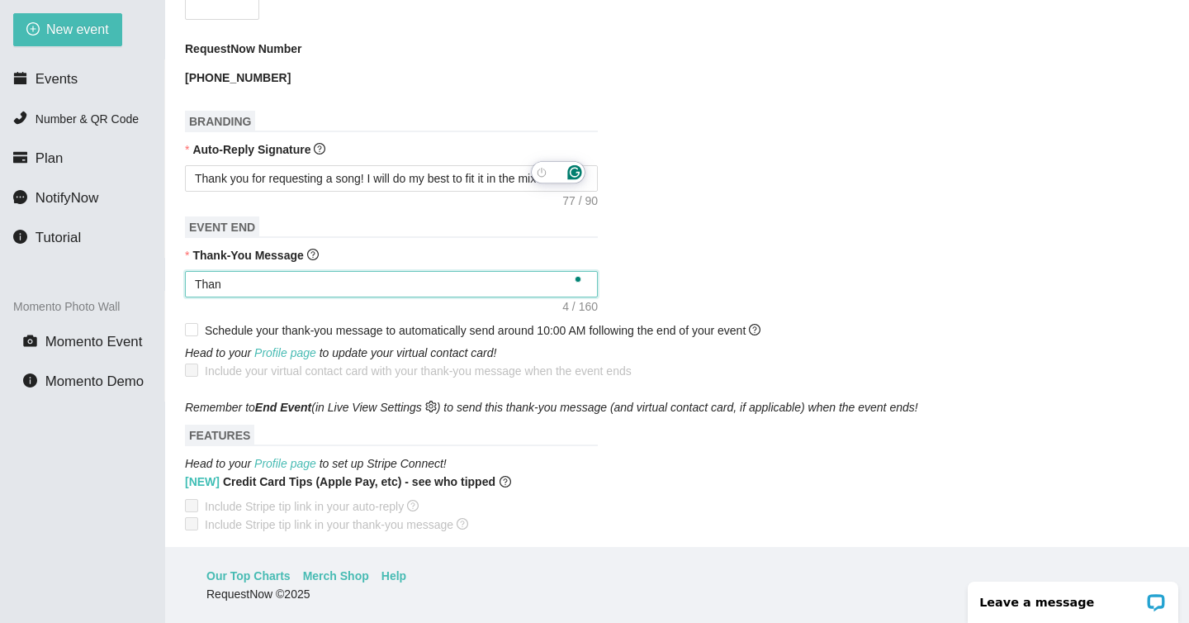
type textarea "Than"
type textarea "Than k"
type textarea "Than ky"
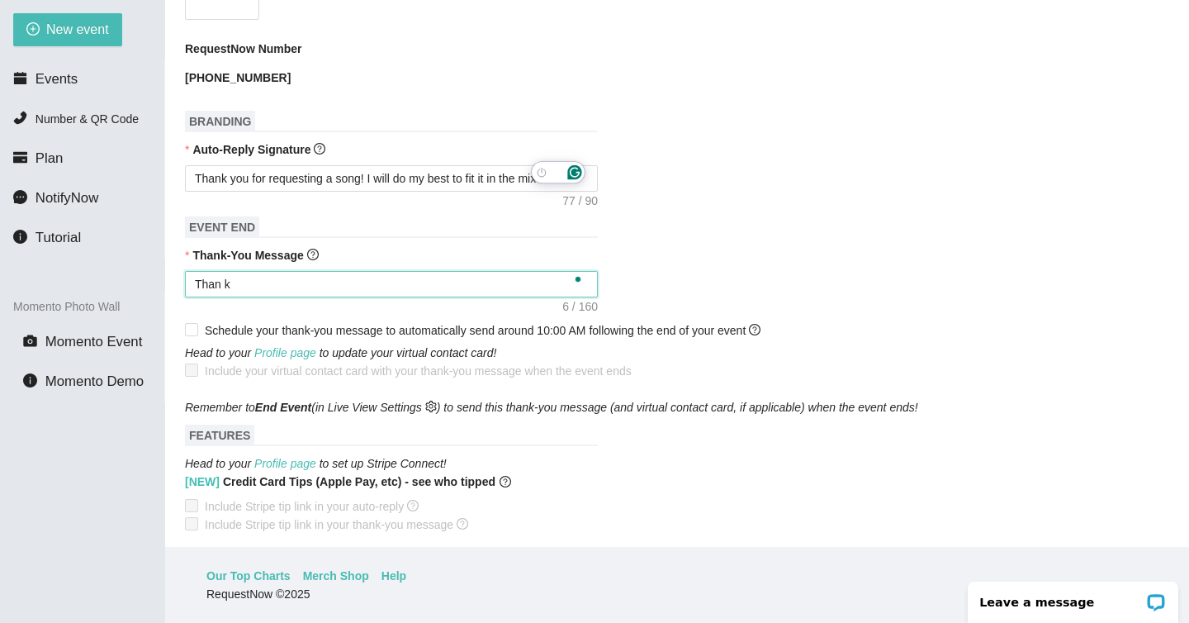
type textarea "Than ky"
type textarea "Than kyo"
type textarea "Than kyou"
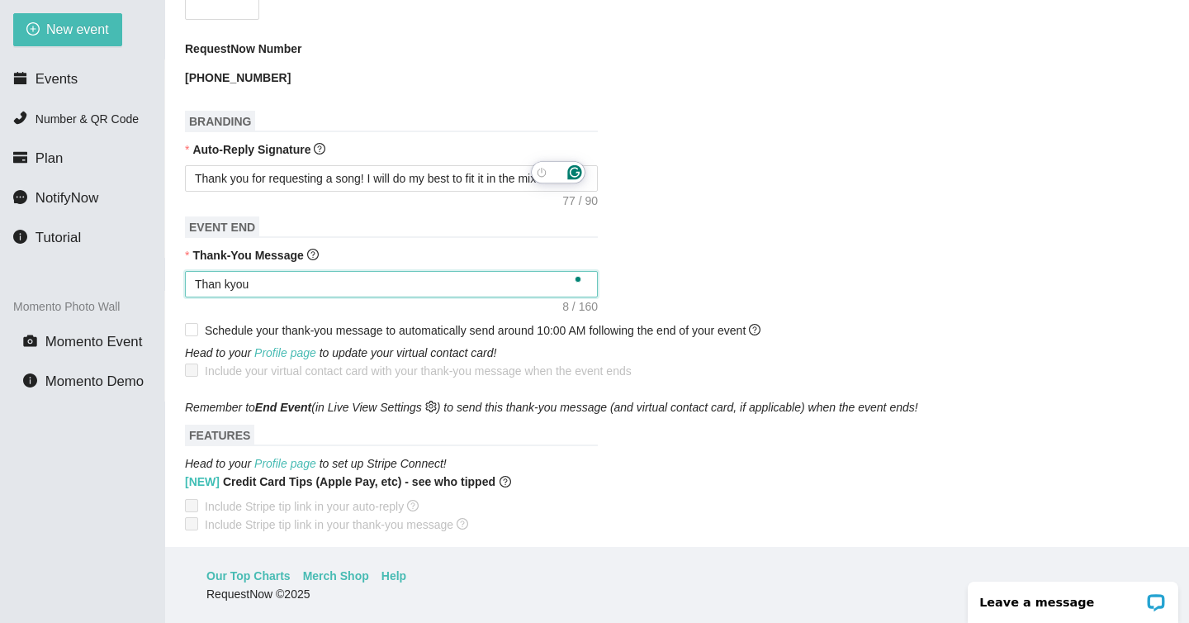
type textarea "Than kyou"
type textarea "Than kyou a"
type textarea "Than kyou al"
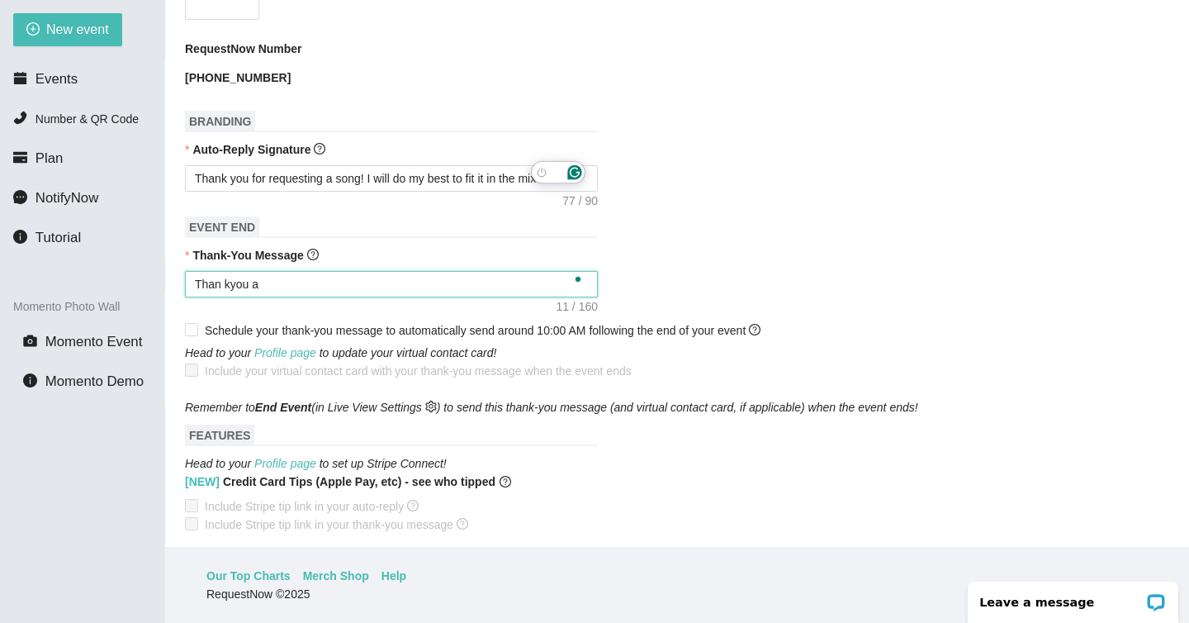
type textarea "Than kyou al"
type textarea "Than kyou a"
type textarea "Than kyou"
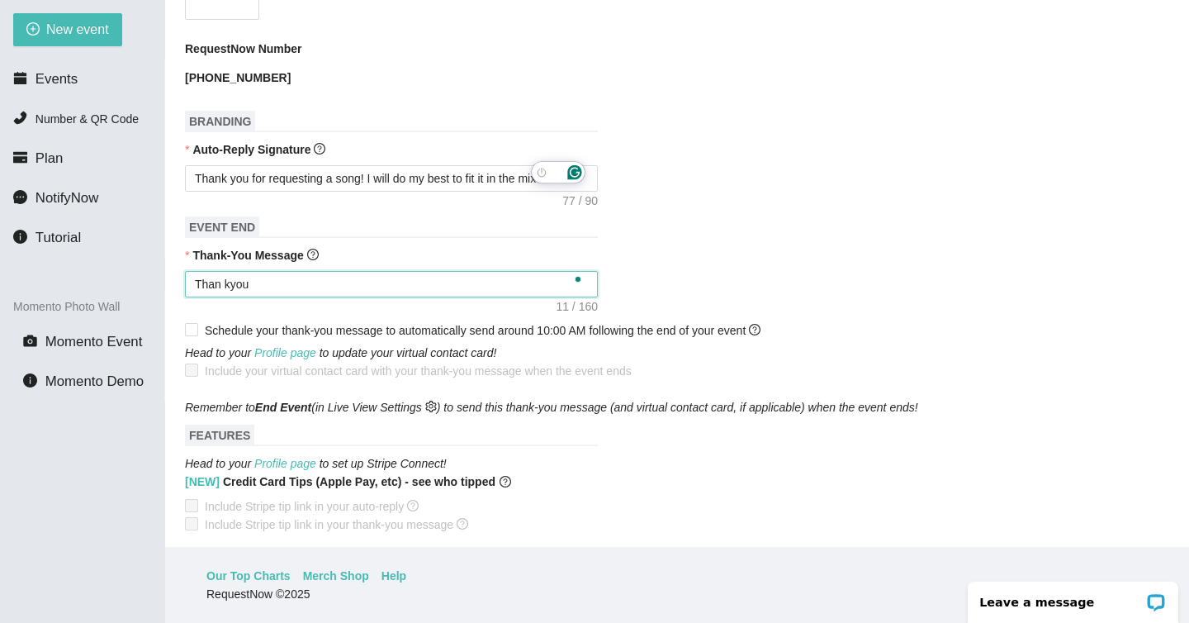
type textarea "Than kyou"
type textarea "Than kyo"
type textarea "Than ky"
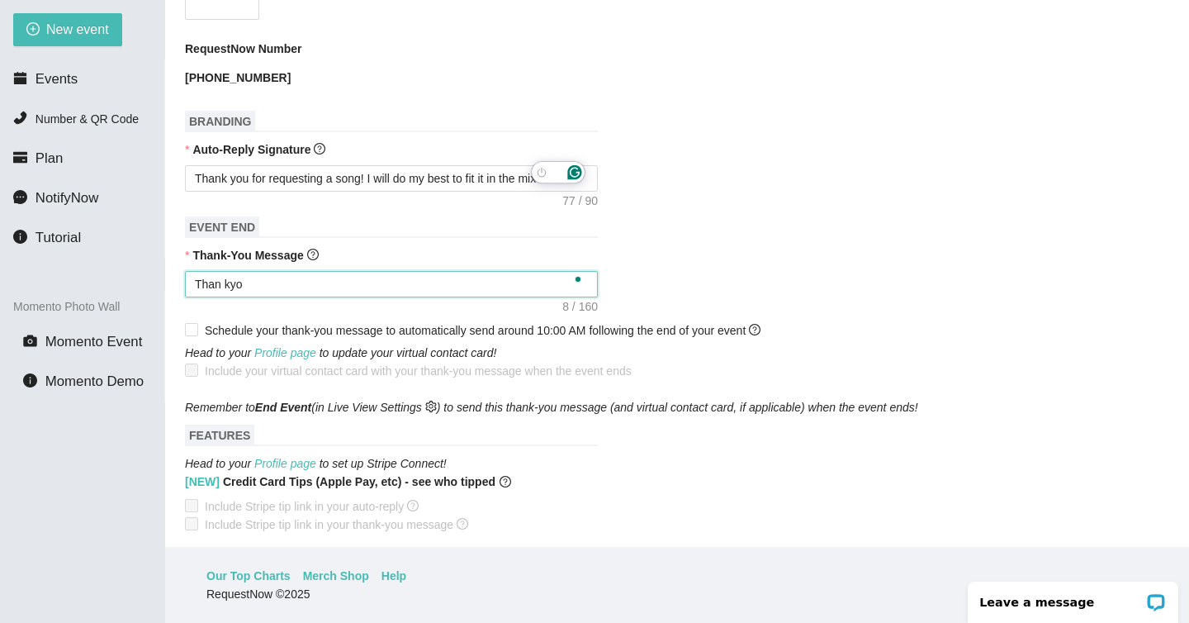
type textarea "Than ky"
type textarea "Than k"
type textarea "Than"
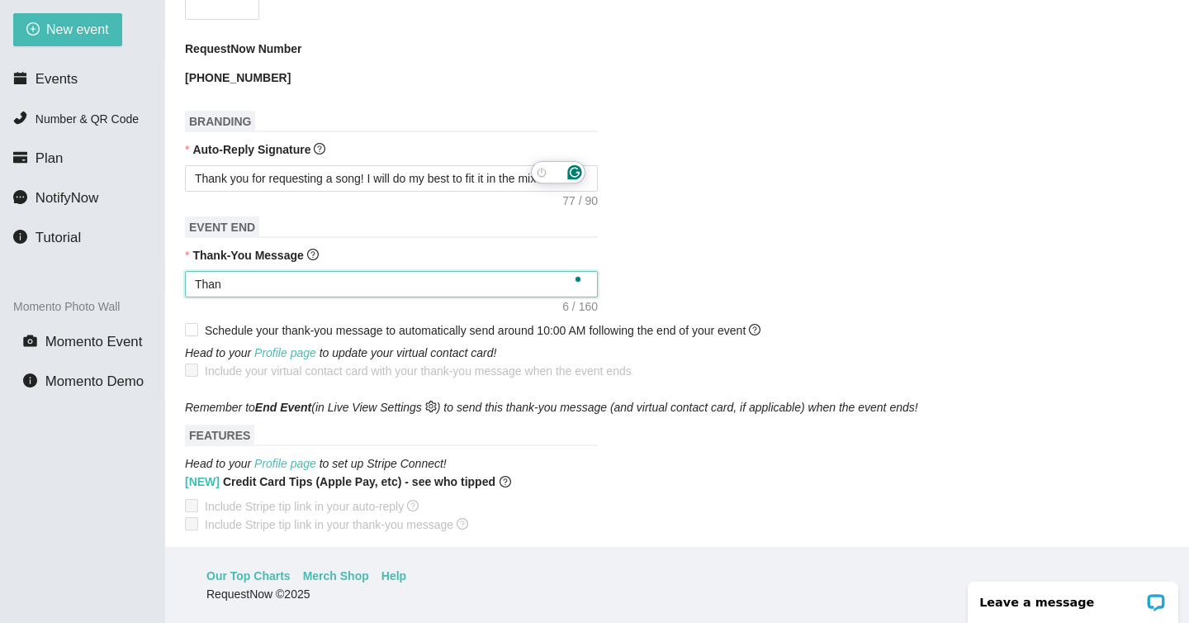
type textarea "Than"
type textarea "Thank"
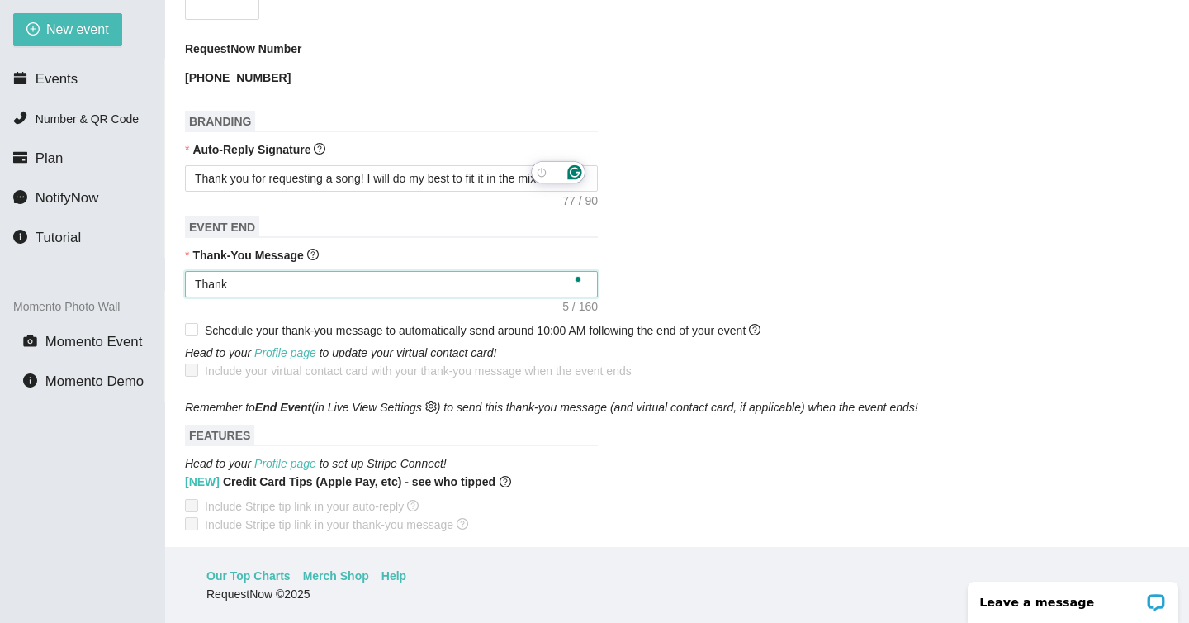
type textarea "Thank"
type textarea "Thank y"
type textarea "Thank yo"
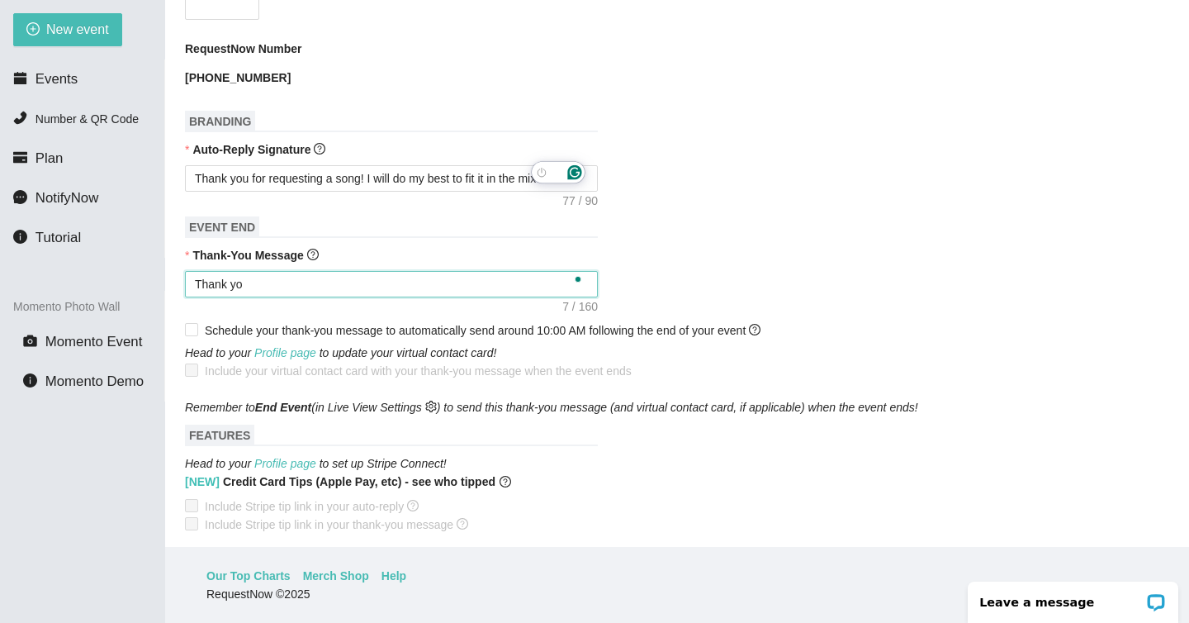
type textarea "Thank you"
type textarea "Thank you a"
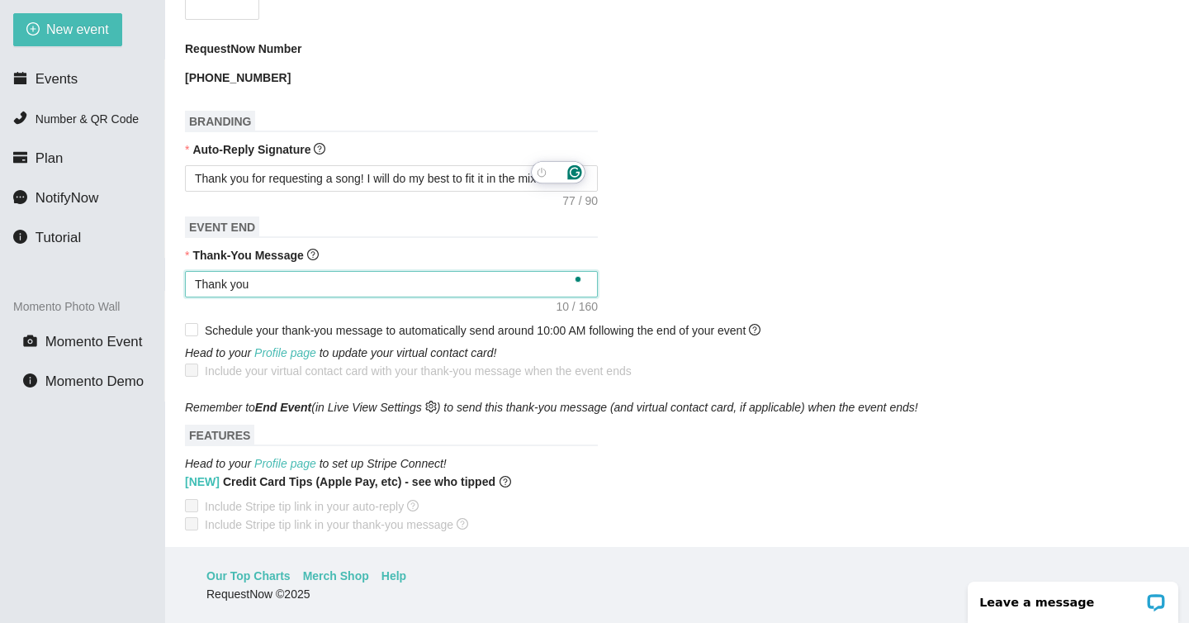
type textarea "Thank you a"
type textarea "Thank you al"
type textarea "Thank you all"
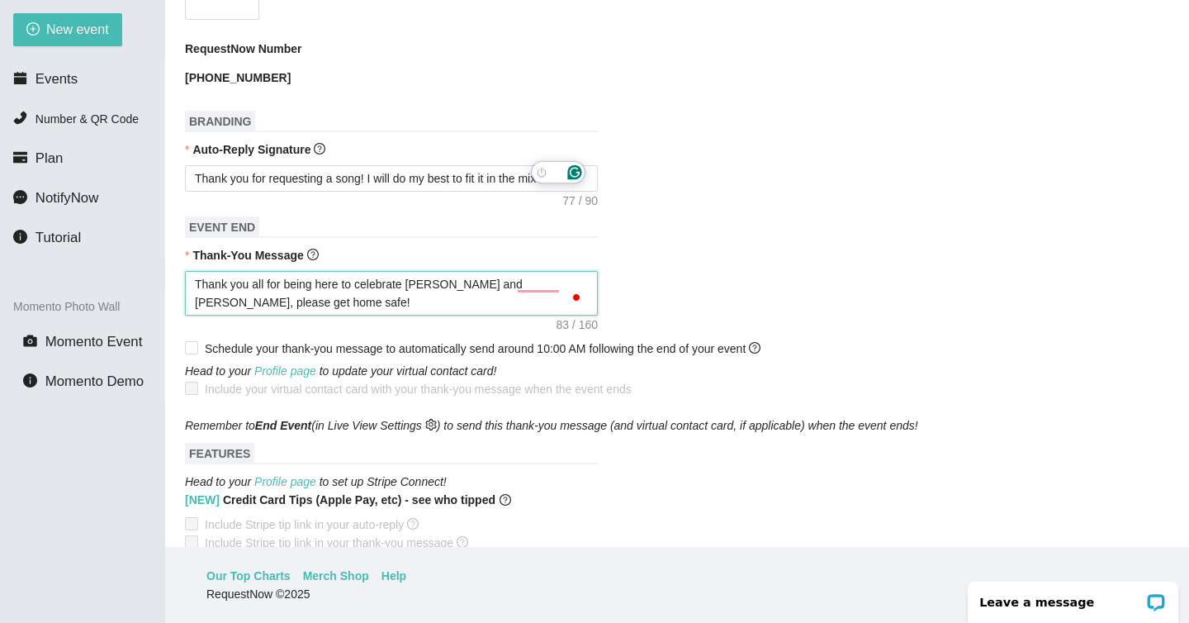
scroll to position [677, 0]
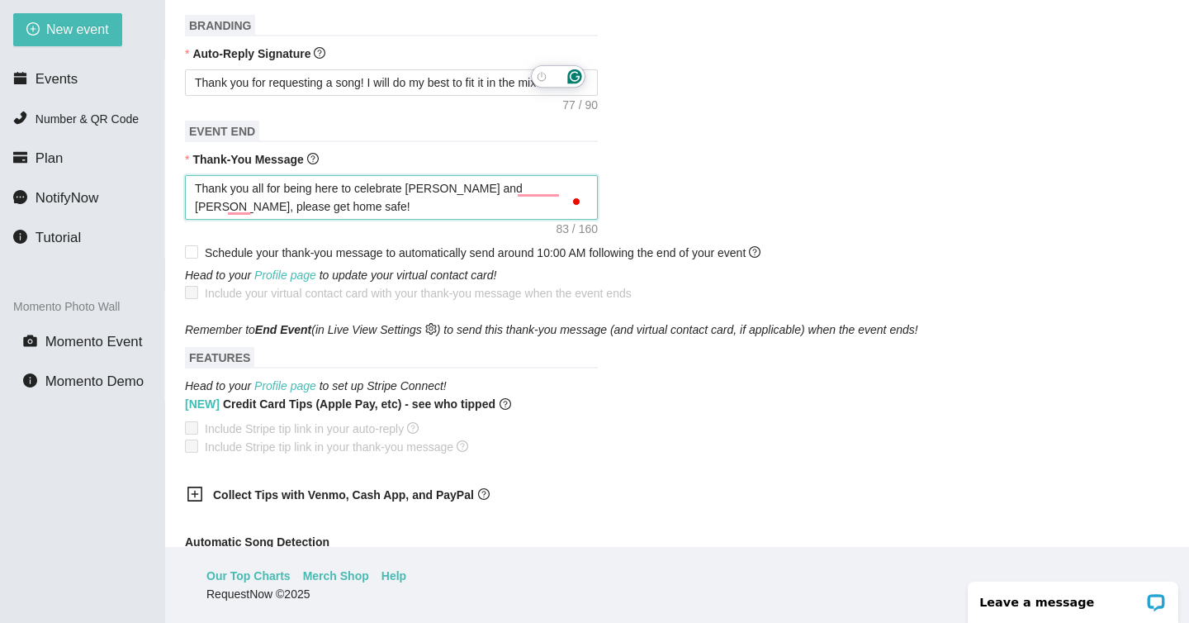
click at [541, 190] on textarea "Thank you all for being here to celebrate [PERSON_NAME] and [PERSON_NAME], plea…" at bounding box center [391, 197] width 413 height 45
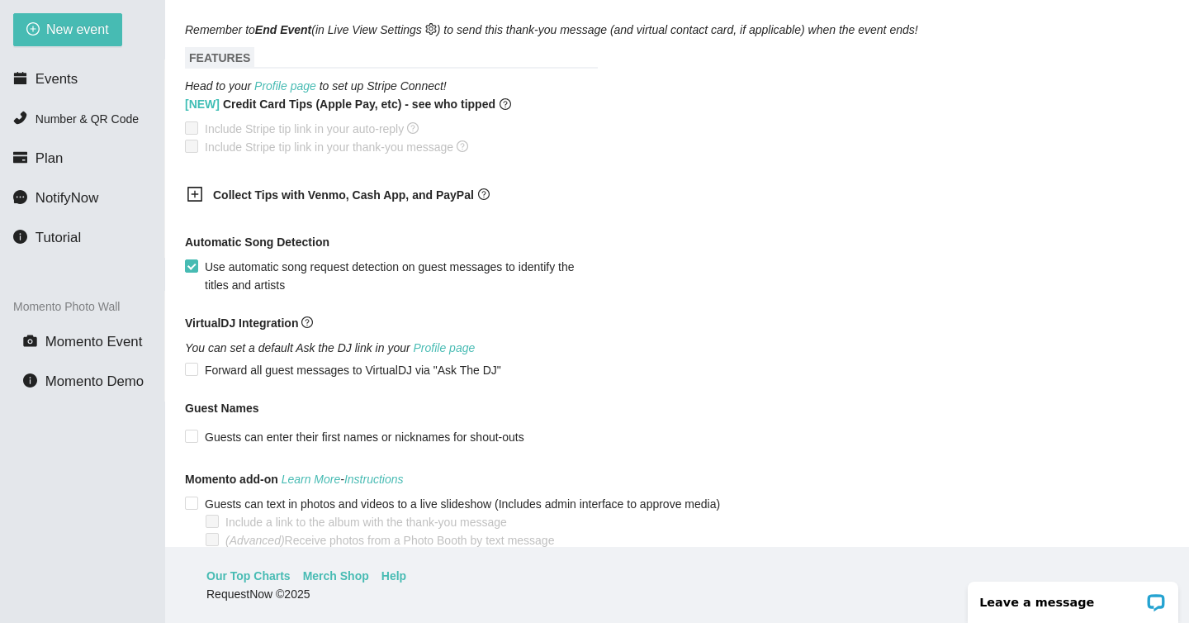
scroll to position [0, 0]
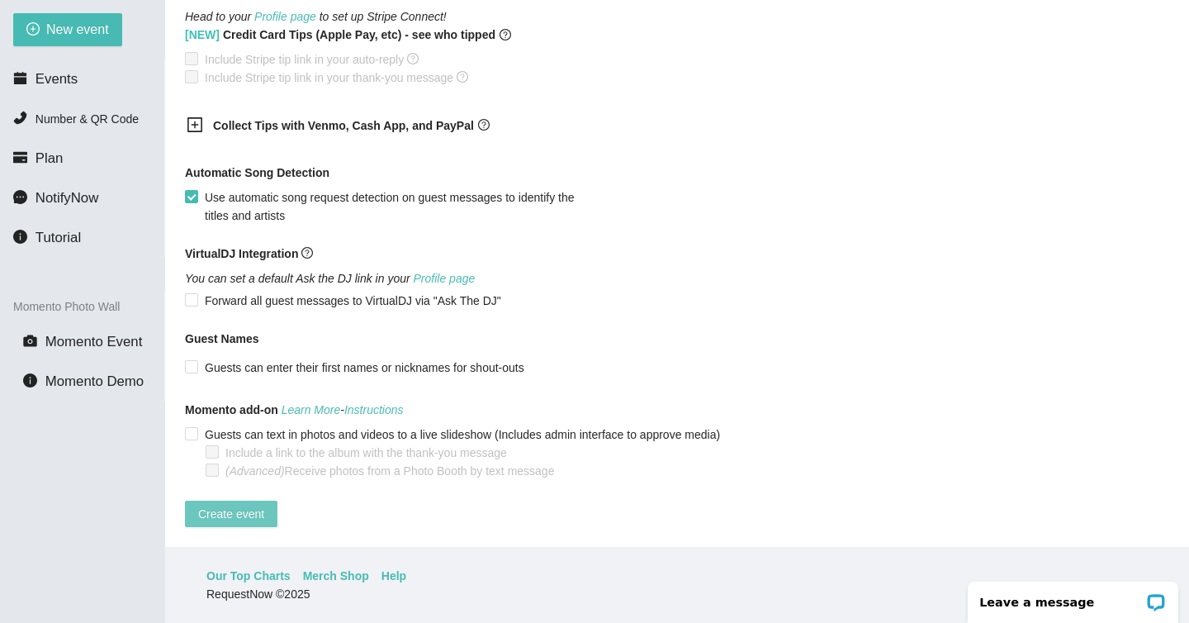
click at [215, 505] on span "Create event" at bounding box center [231, 514] width 66 height 18
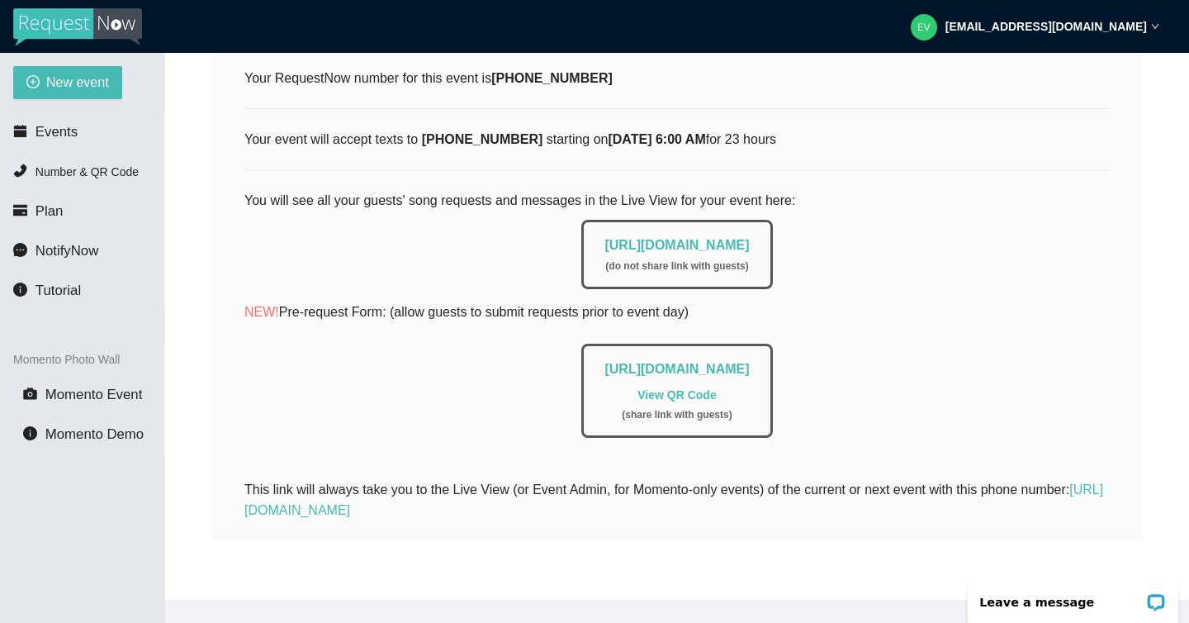
click at [621, 132] on b "[DATE] 6:00 AM" at bounding box center [656, 139] width 97 height 14
click at [705, 132] on b "[DATE] 6:00 AM" at bounding box center [656, 139] width 97 height 14
click at [58, 114] on ul "Events Number & QR Code Plan NotifyNow Tutorial" at bounding box center [82, 211] width 165 height 198
click at [77, 138] on li "Events" at bounding box center [82, 132] width 164 height 33
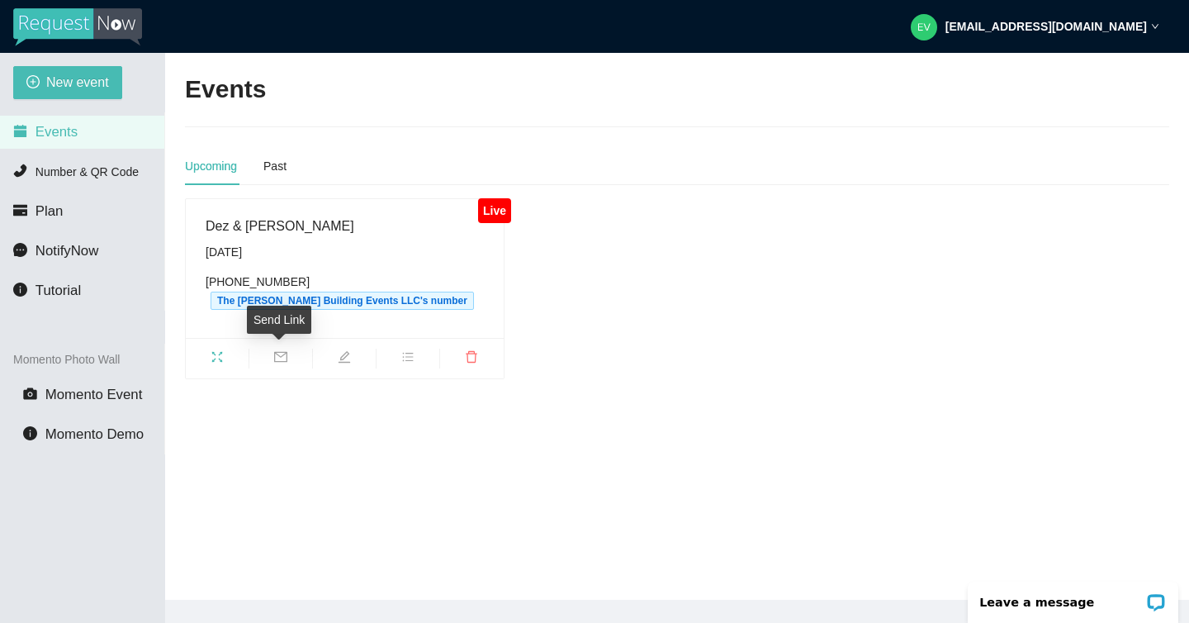
click at [217, 357] on icon "fullscreen" at bounding box center [217, 356] width 13 height 13
